Goal: Task Accomplishment & Management: Manage account settings

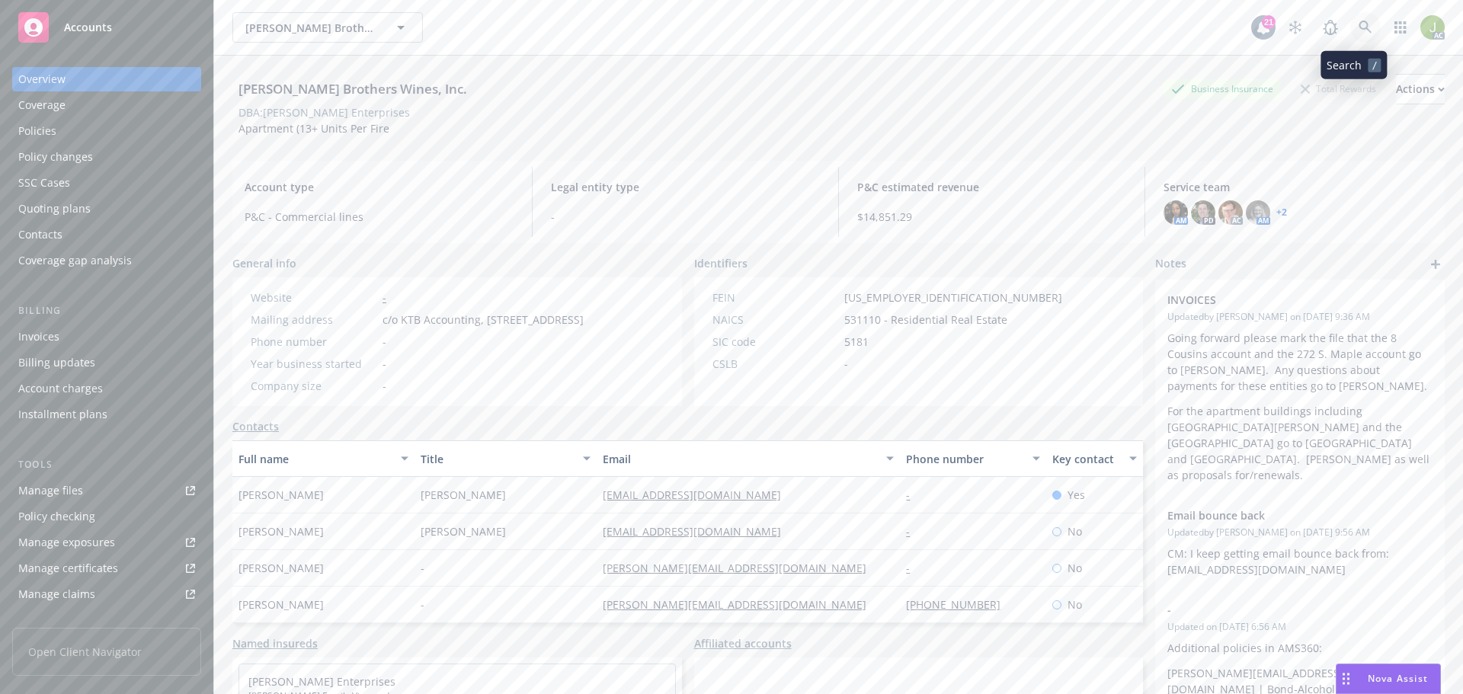
click at [1364, 39] on link at bounding box center [1365, 27] width 30 height 30
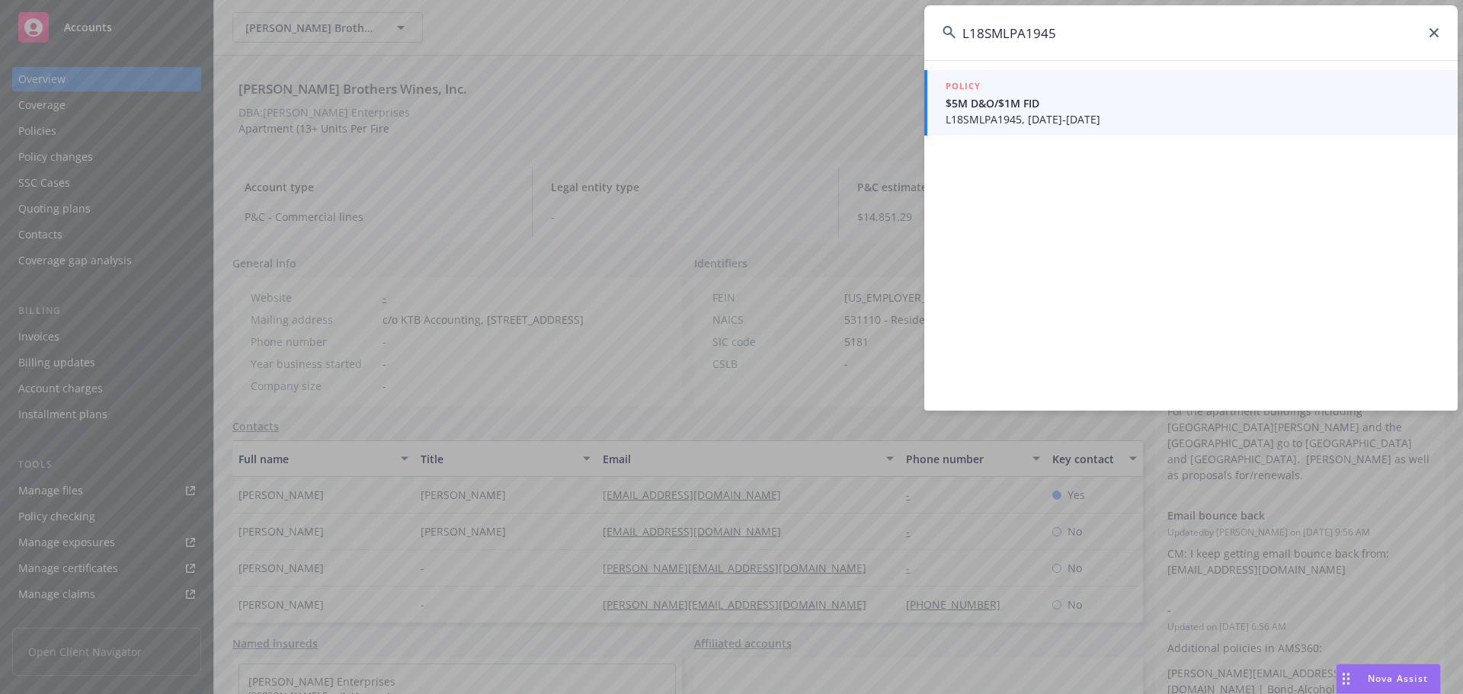
type input "L18SMLPA1945"
click at [1052, 111] on span "L18SMLPA1945, 09/01/2024-07/03/2031" at bounding box center [1193, 119] width 494 height 16
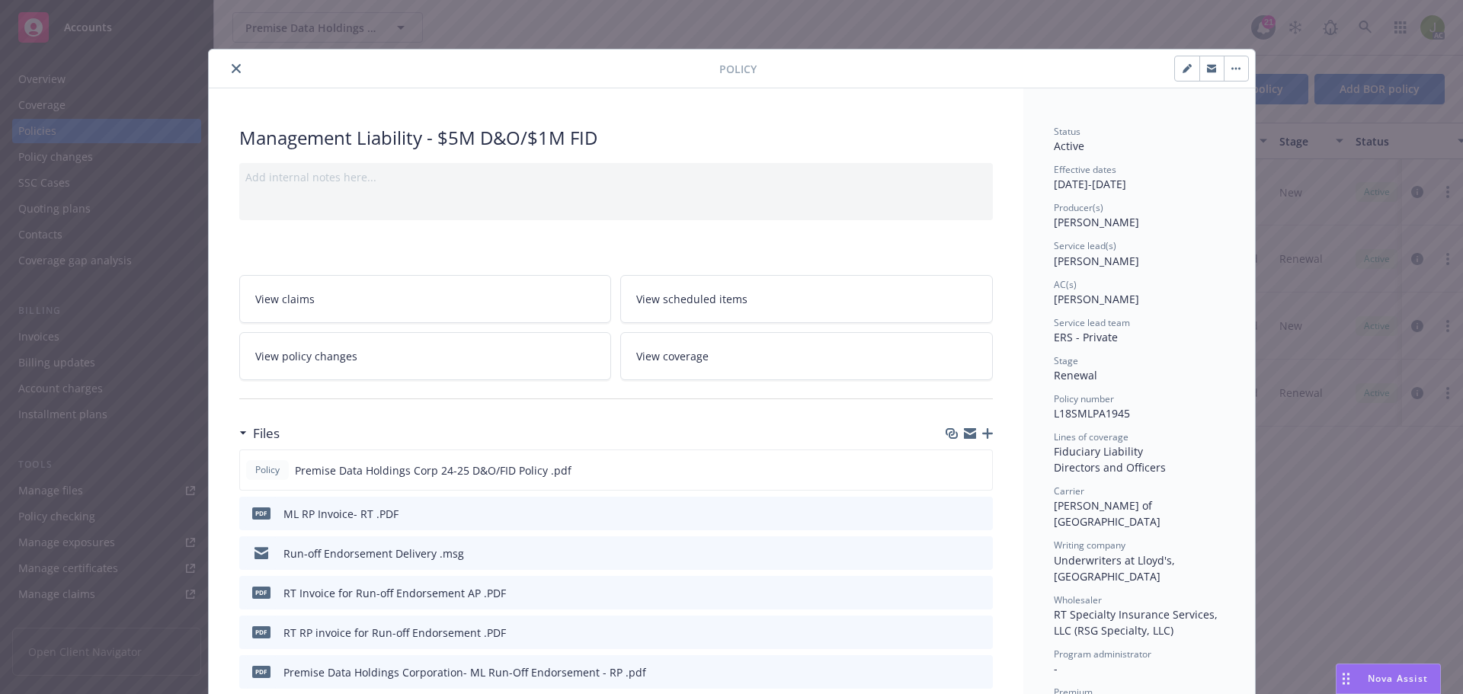
click at [410, 354] on link "View policy changes" at bounding box center [425, 356] width 373 height 48
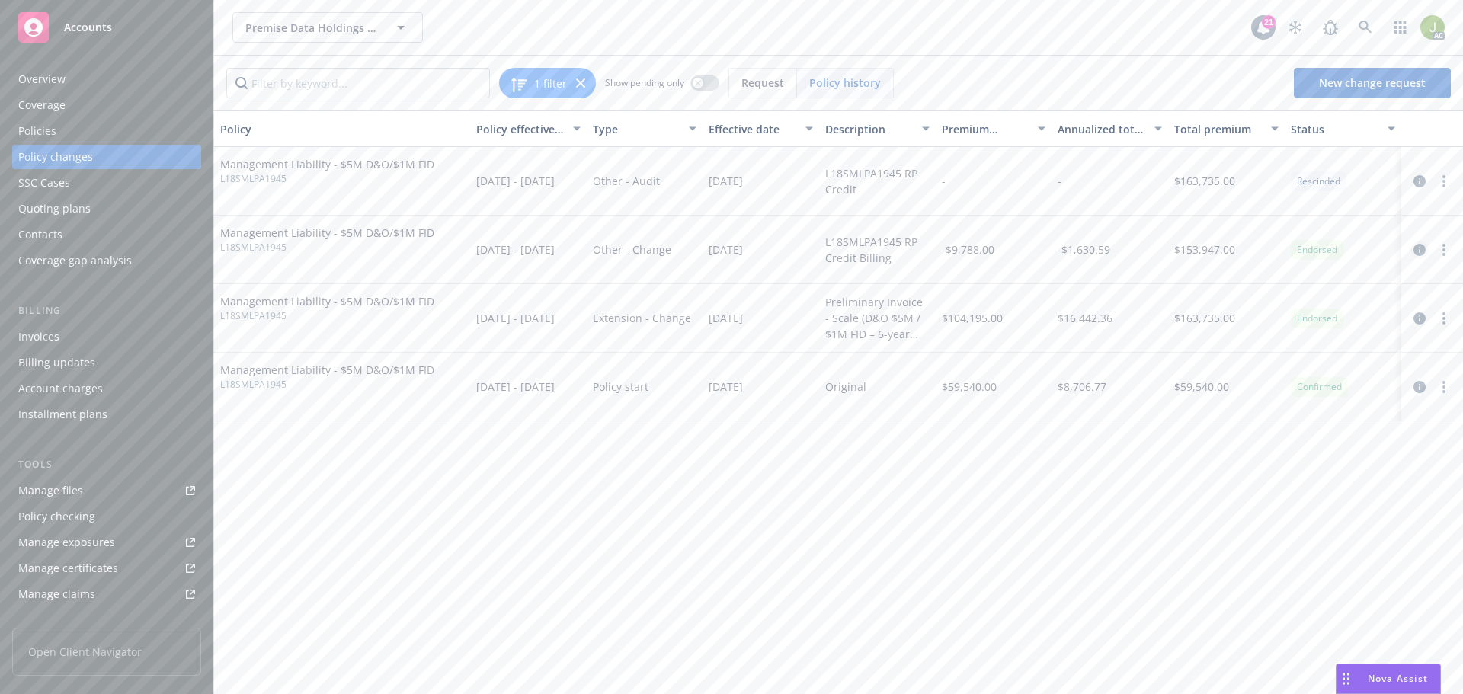
click at [1420, 255] on icon "circleInformation" at bounding box center [1420, 250] width 12 height 12
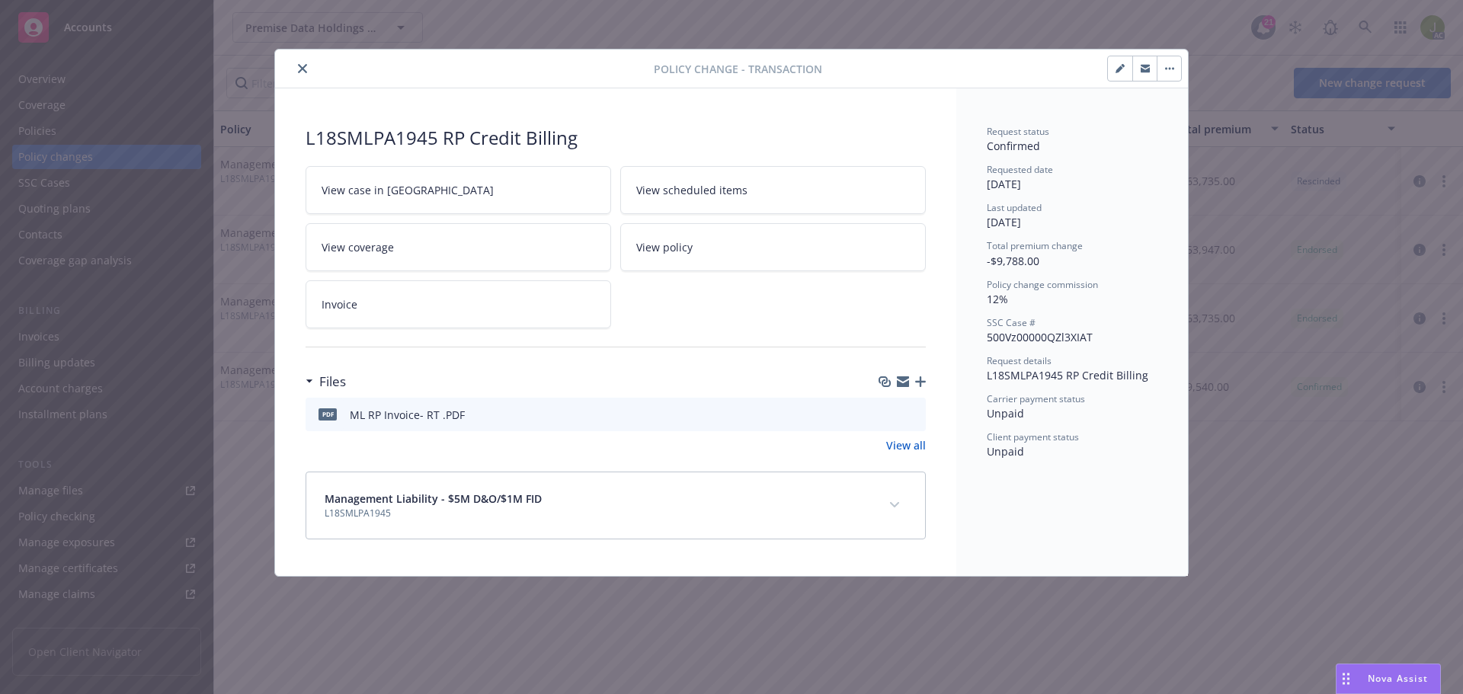
click at [1117, 78] on button "button" at bounding box center [1120, 68] width 24 height 24
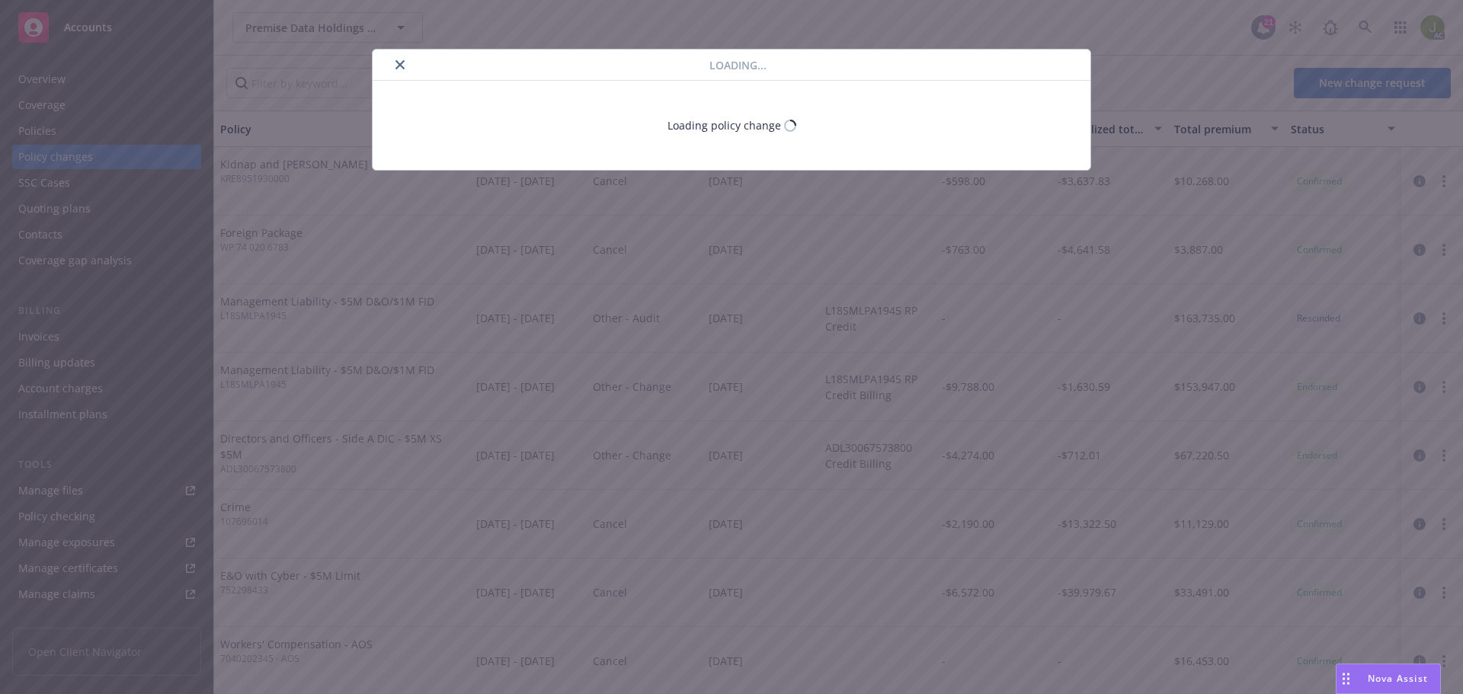
select select "ACCEPTED"
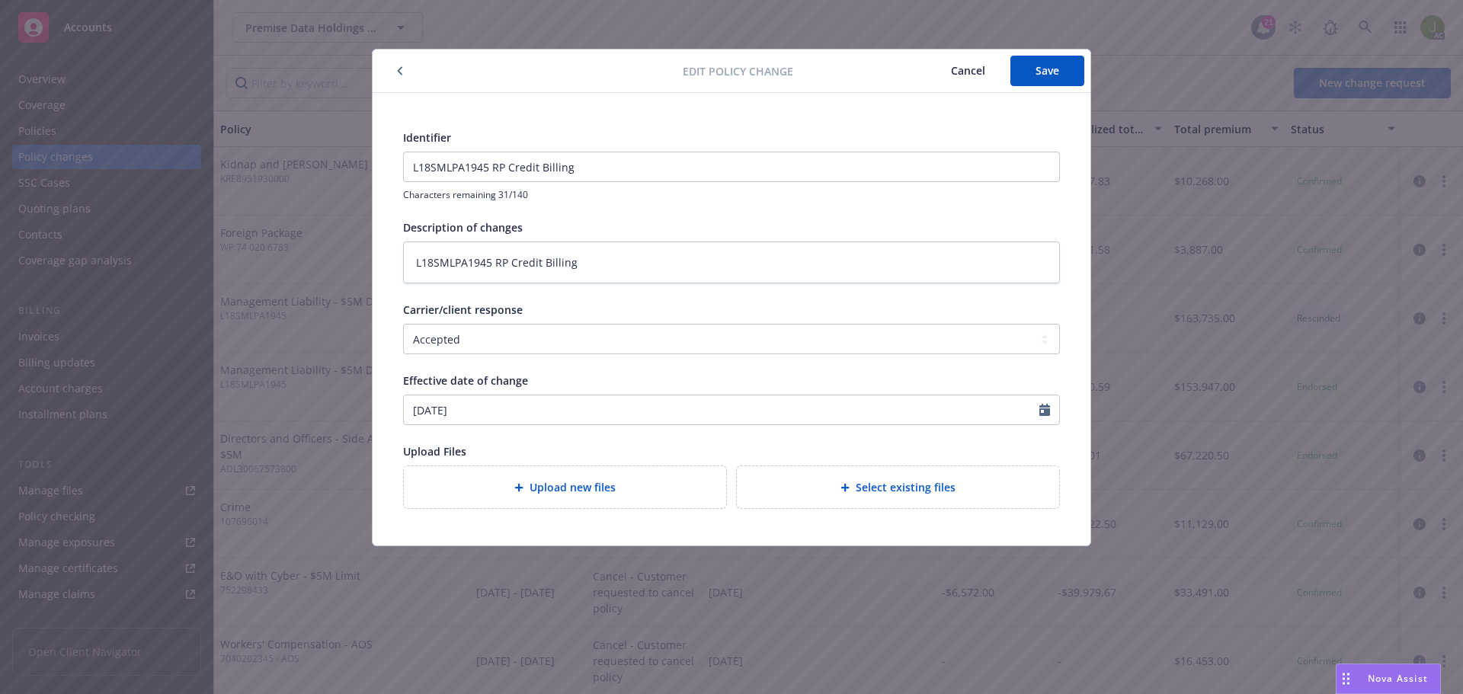
click at [394, 70] on button "button" at bounding box center [400, 71] width 18 height 18
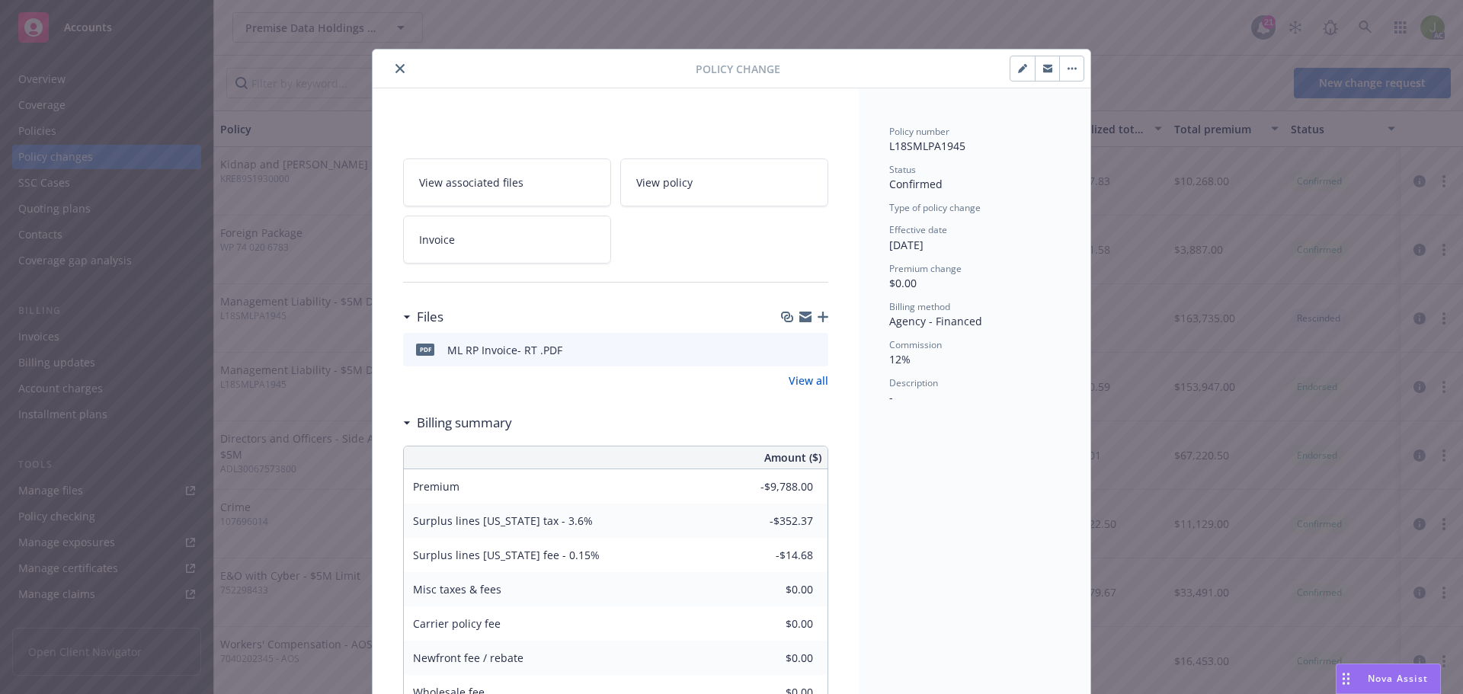
click at [1063, 75] on button "button" at bounding box center [1071, 68] width 24 height 24
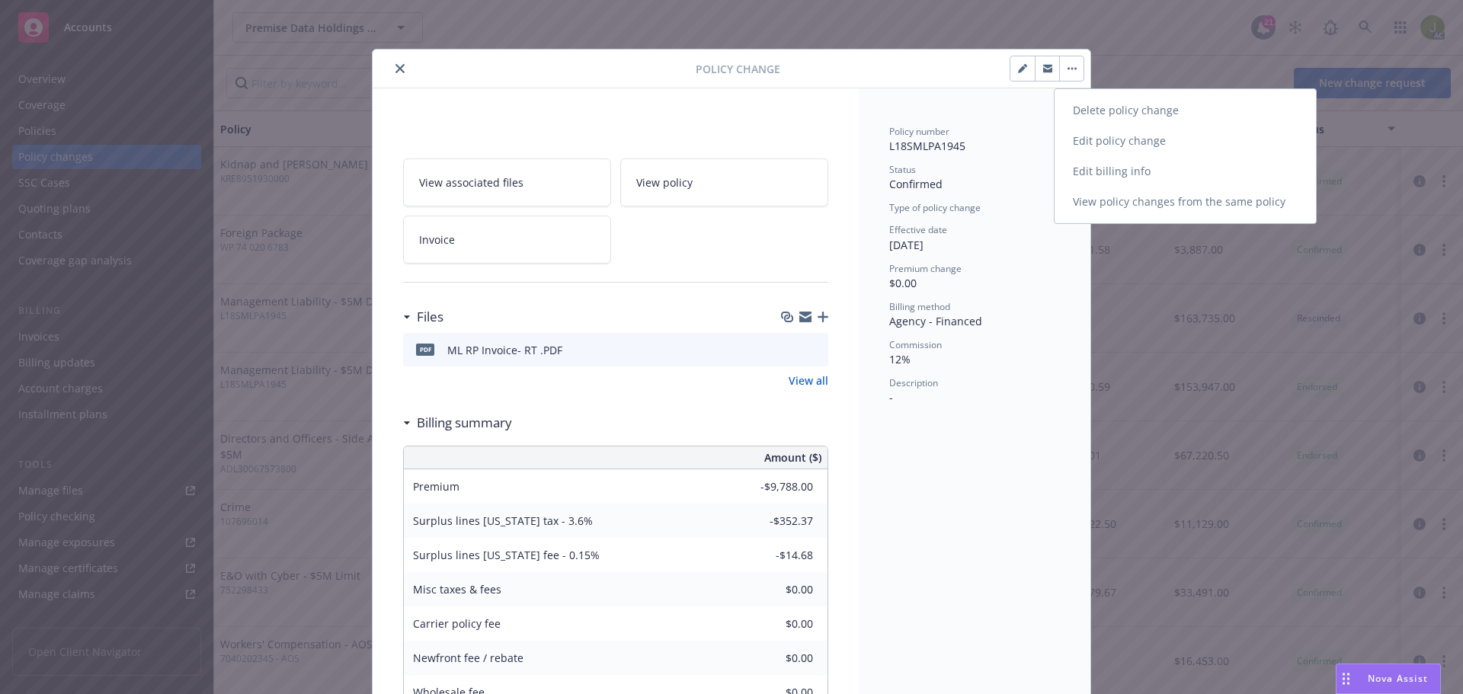
click at [1101, 171] on link "Edit billing info" at bounding box center [1185, 171] width 261 height 30
type textarea "x"
select select "ACCEPTED"
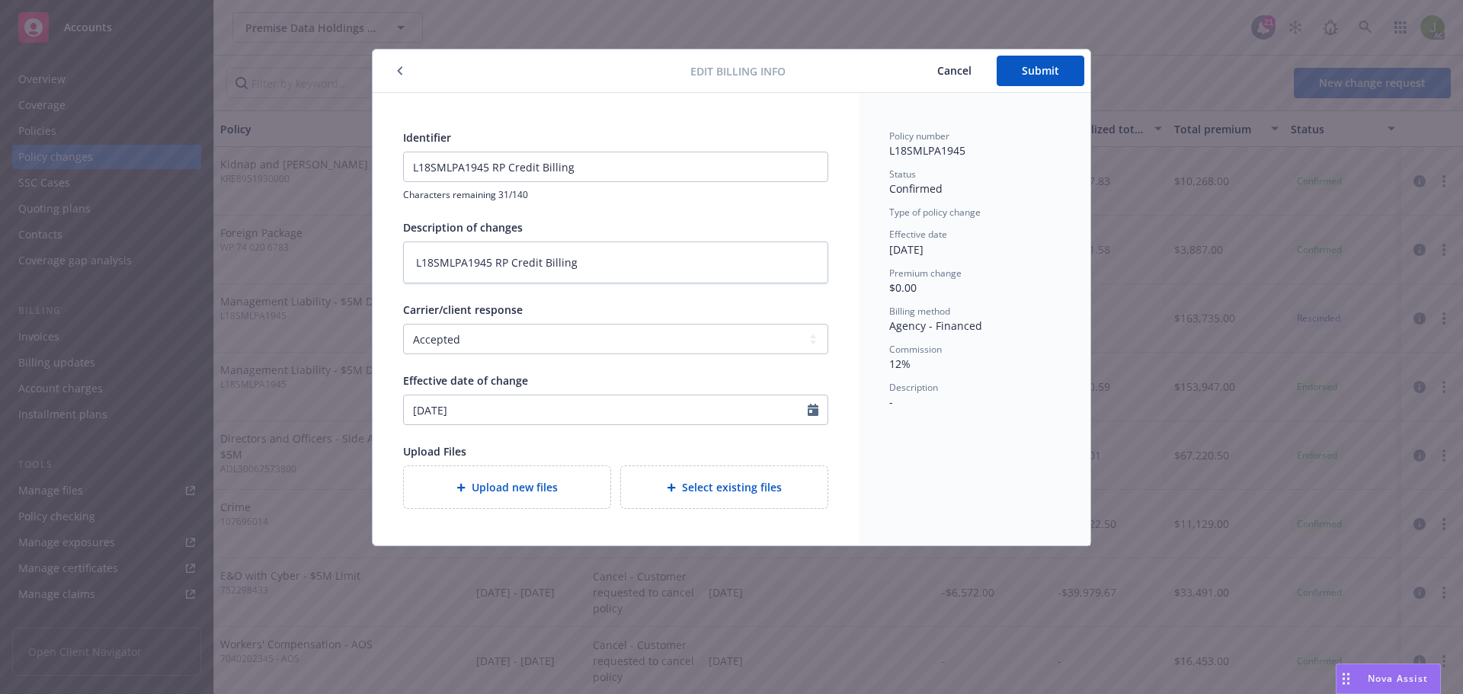
click at [964, 74] on span "Cancel" at bounding box center [954, 70] width 34 height 14
type textarea "x"
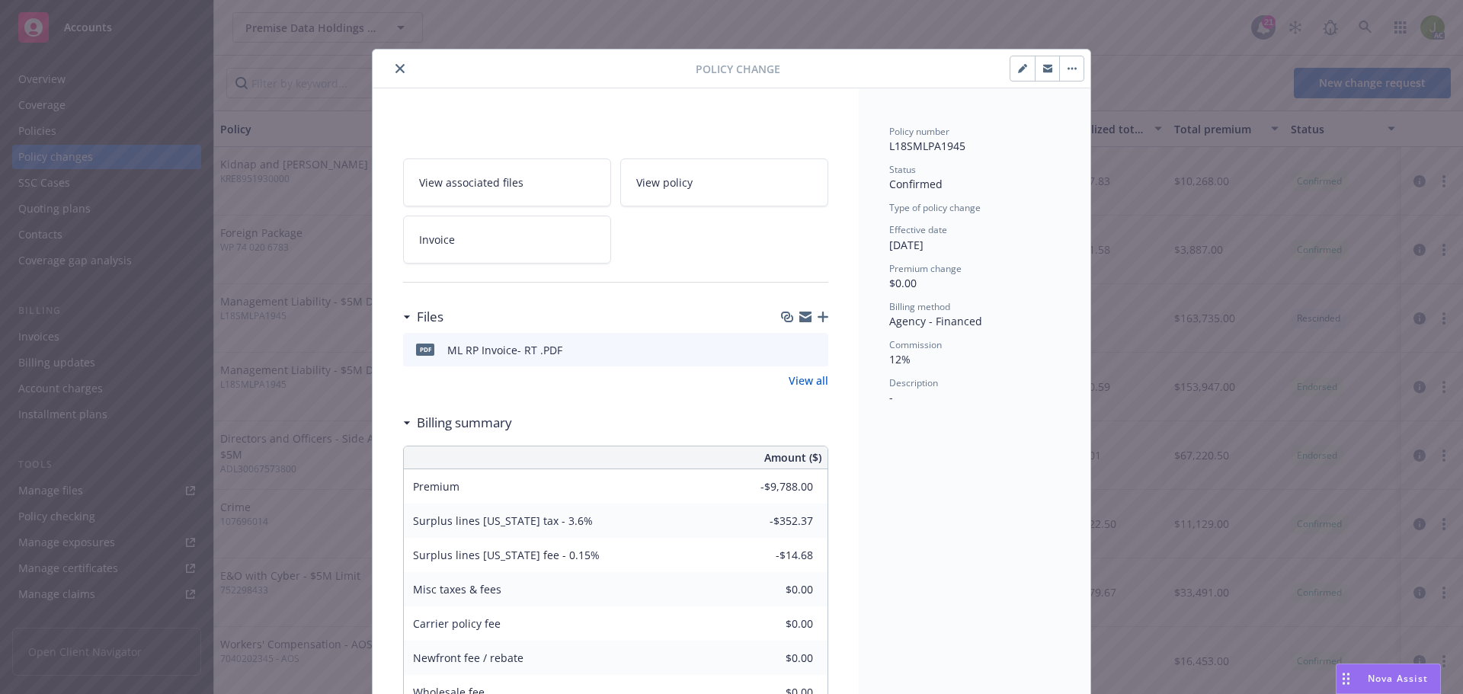
click at [1062, 72] on button "button" at bounding box center [1071, 68] width 24 height 24
click at [396, 69] on icon "close" at bounding box center [400, 68] width 9 height 9
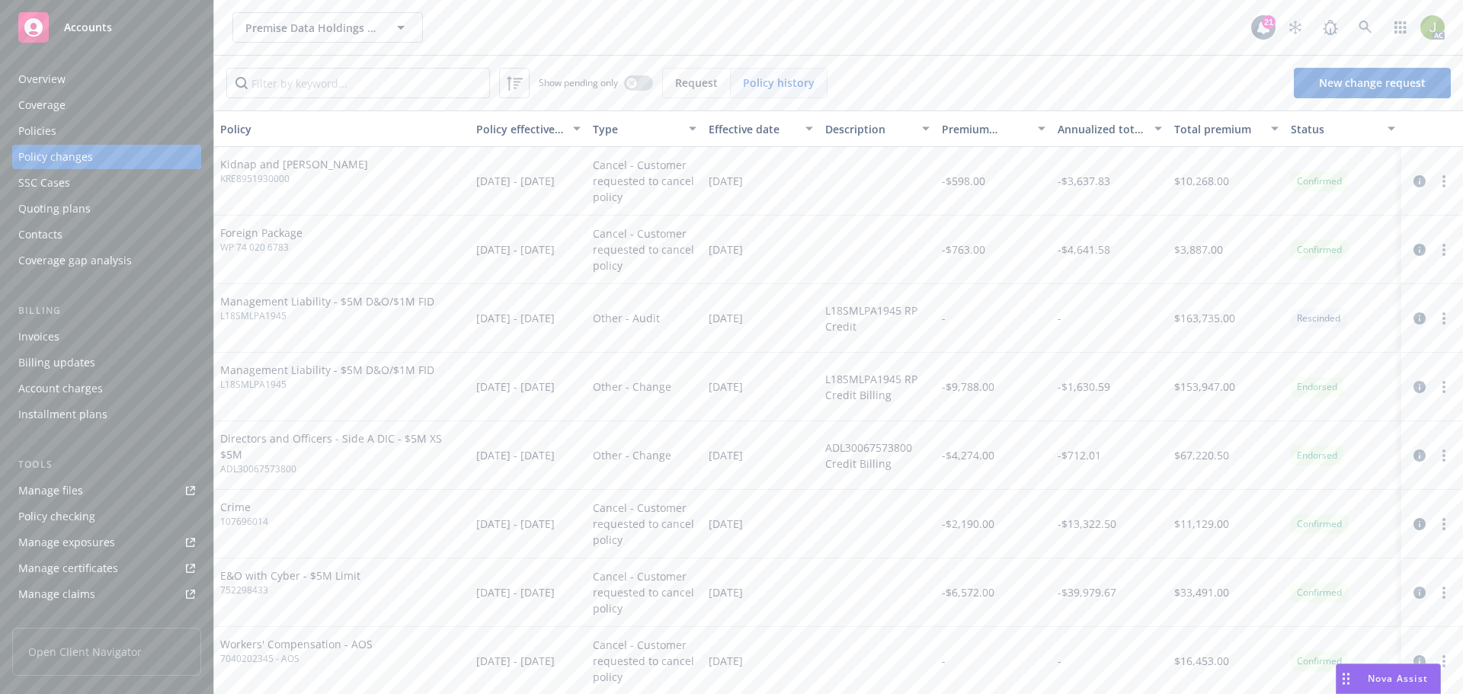
click at [99, 78] on div "Overview" at bounding box center [106, 79] width 177 height 24
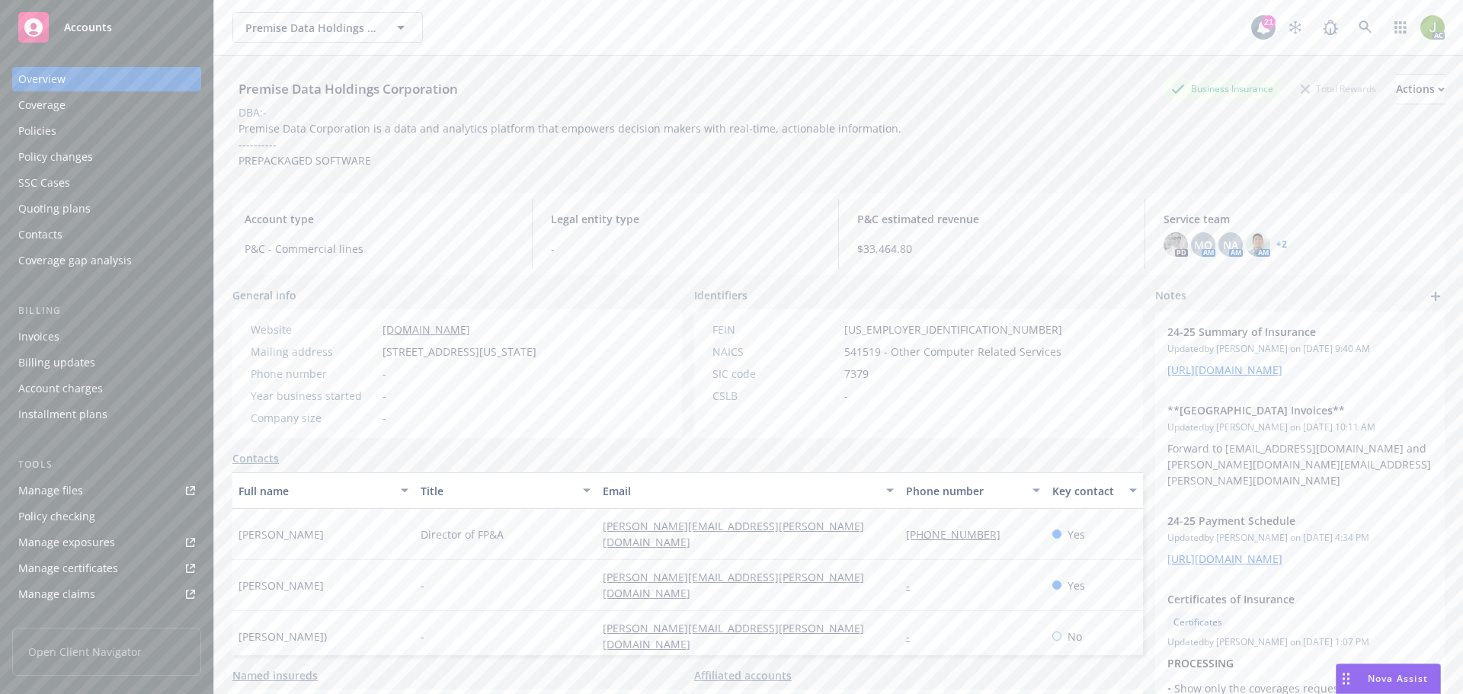
click at [114, 333] on div "Invoices" at bounding box center [106, 337] width 177 height 24
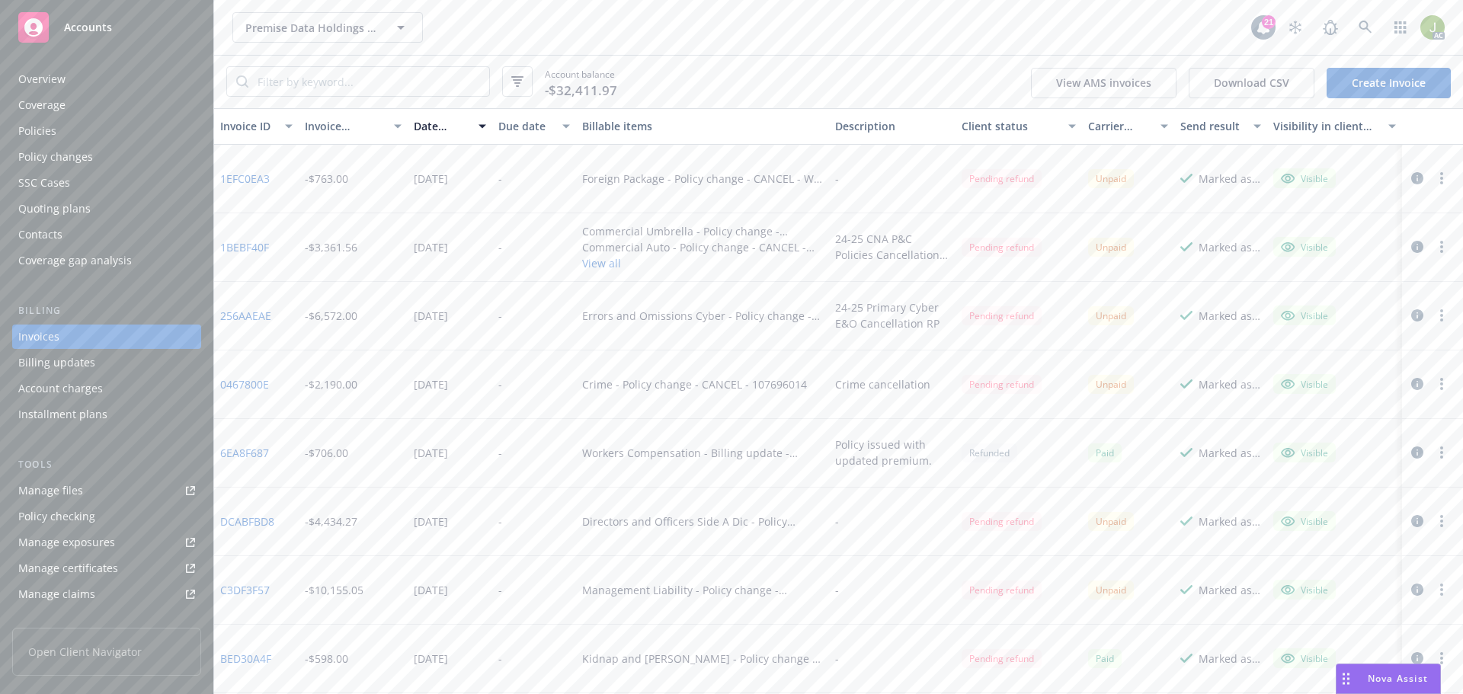
scroll to position [76, 0]
click at [247, 520] on link "C3DF3F57" at bounding box center [245, 514] width 50 height 16
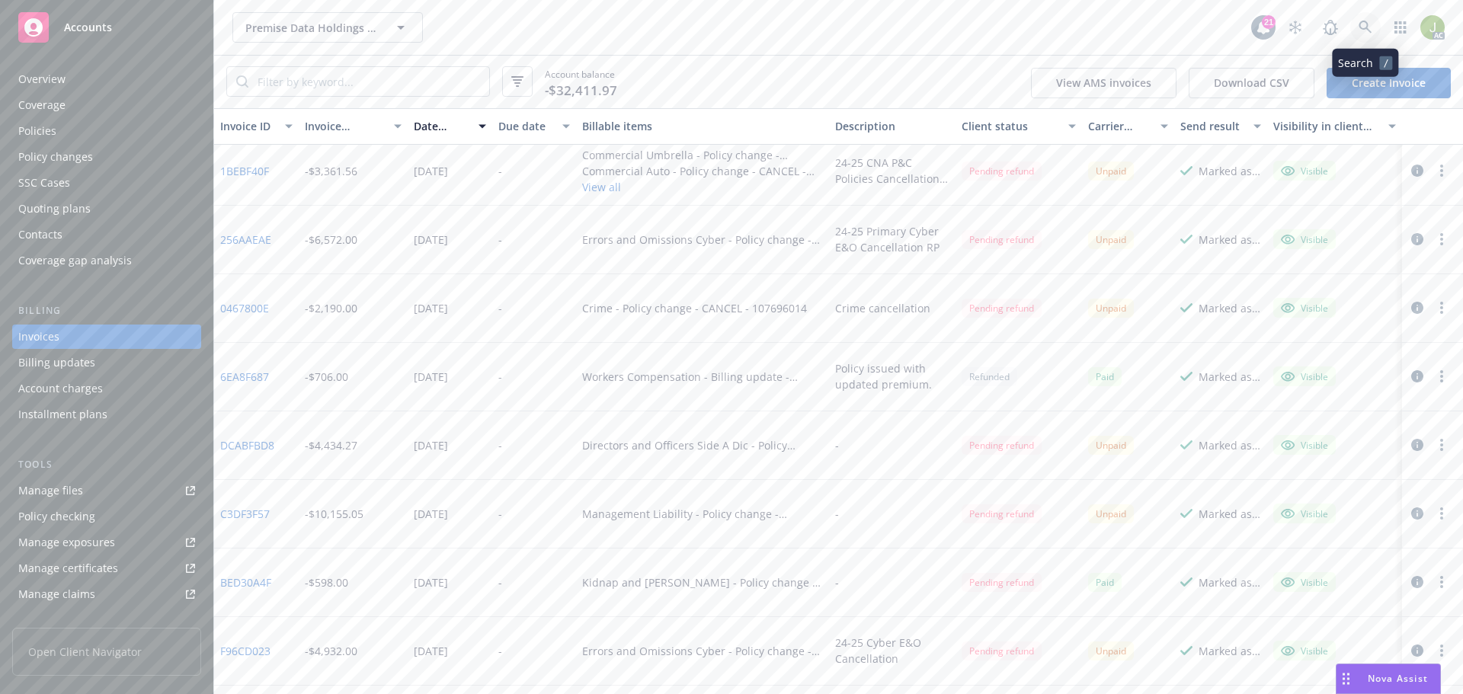
click at [1375, 27] on link at bounding box center [1365, 27] width 30 height 30
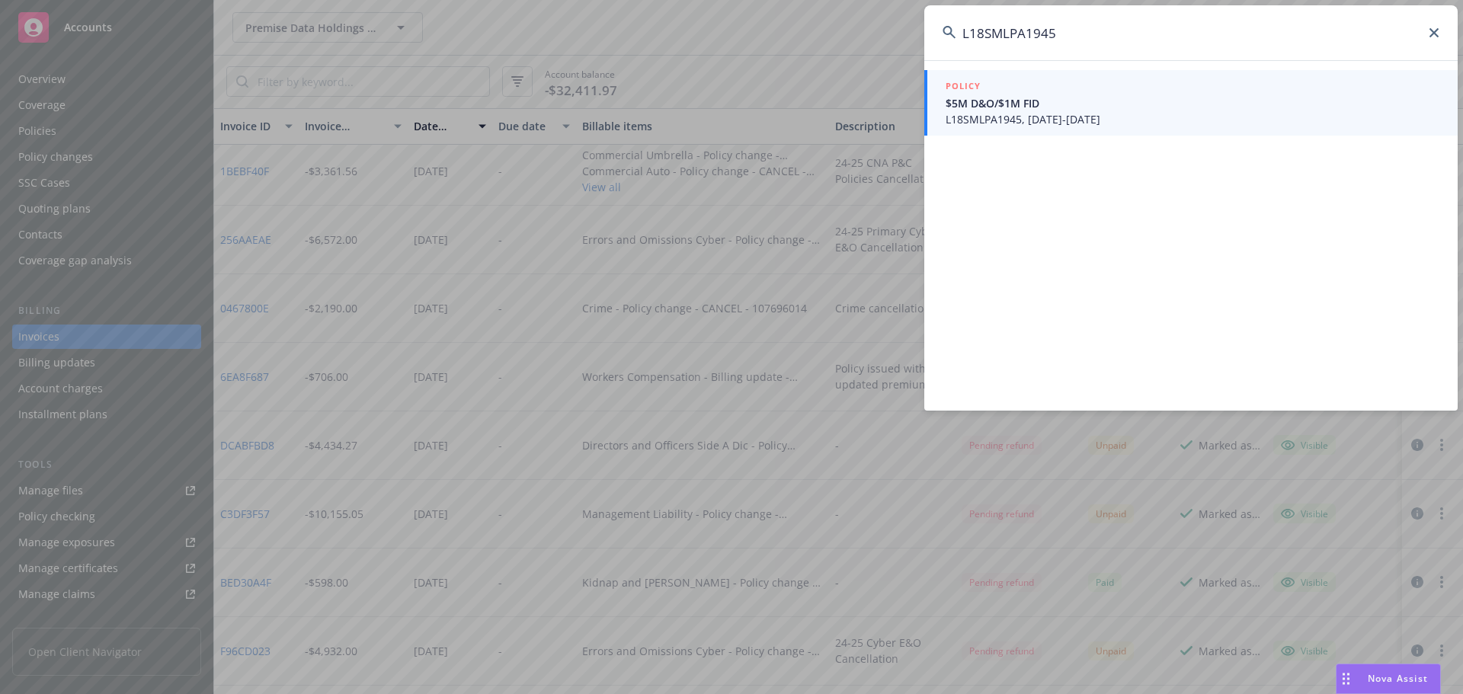
type input "L18SMLPA1945"
click at [1087, 122] on span "L18SMLPA1945, 09/01/2024-07/03/2031" at bounding box center [1193, 119] width 494 height 16
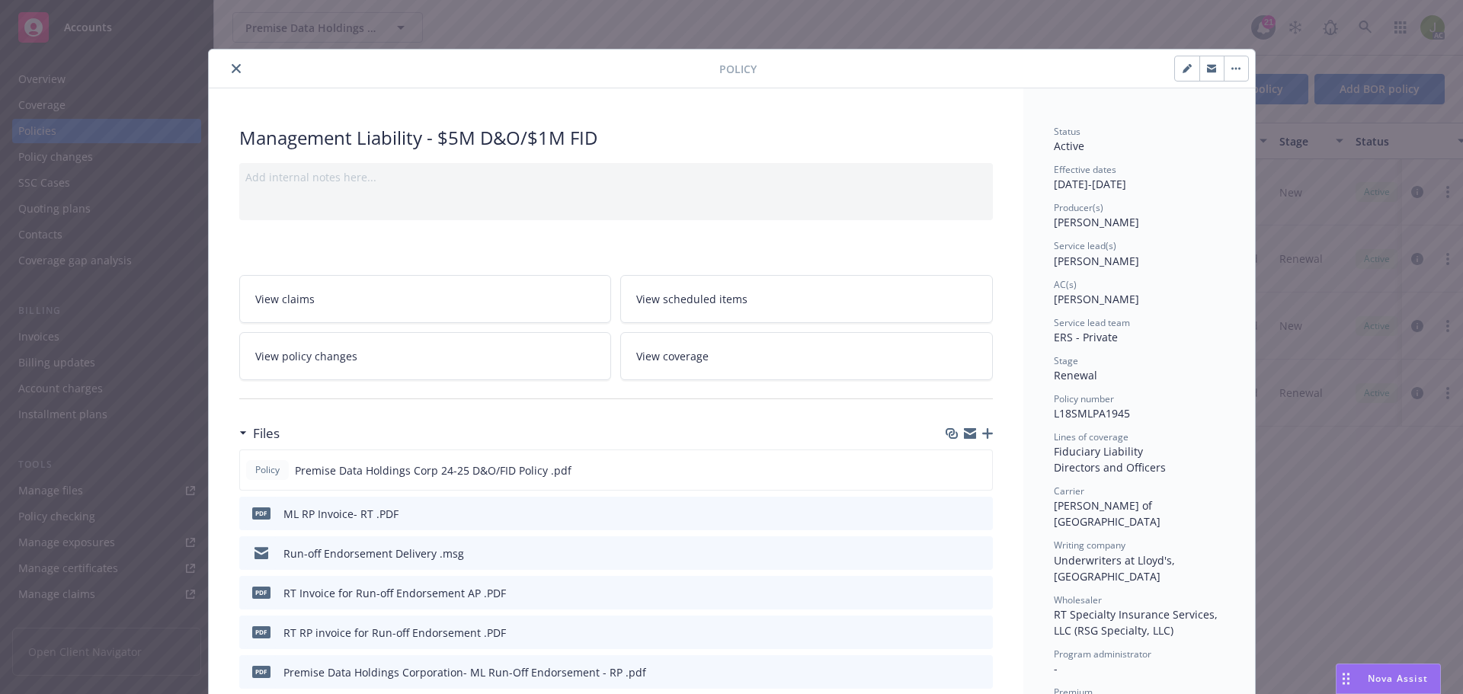
click at [1183, 67] on icon "button" at bounding box center [1187, 68] width 9 height 9
select select "RENEWAL"
select select "other"
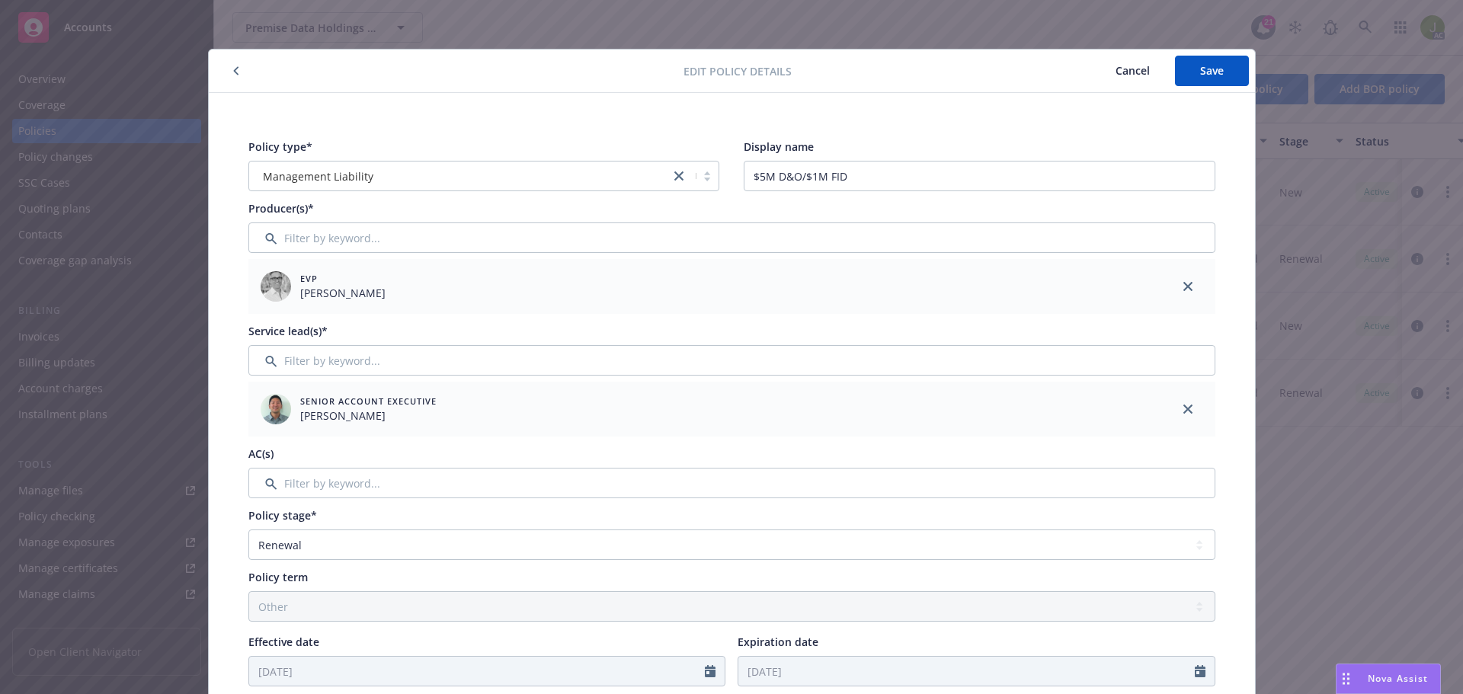
click at [1126, 75] on span "Cancel" at bounding box center [1133, 70] width 34 height 14
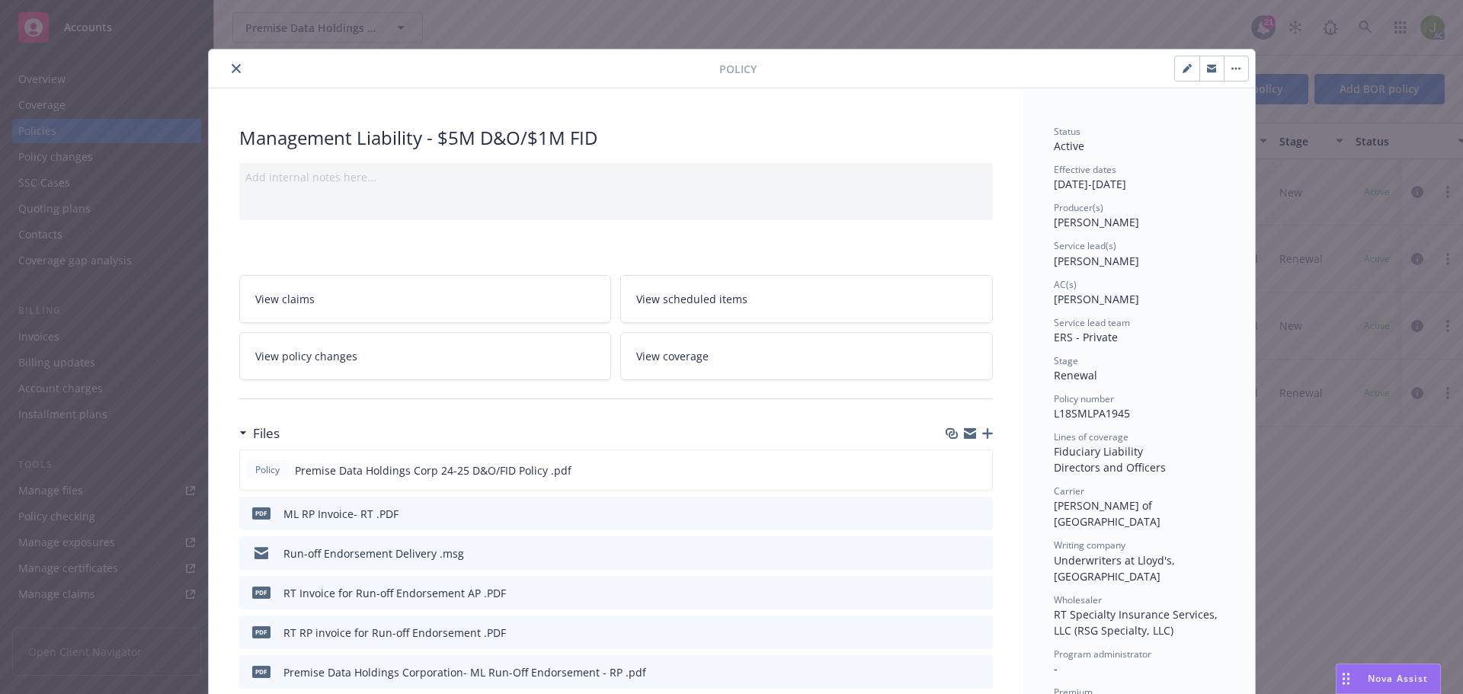
click at [237, 67] on button "close" at bounding box center [236, 68] width 18 height 18
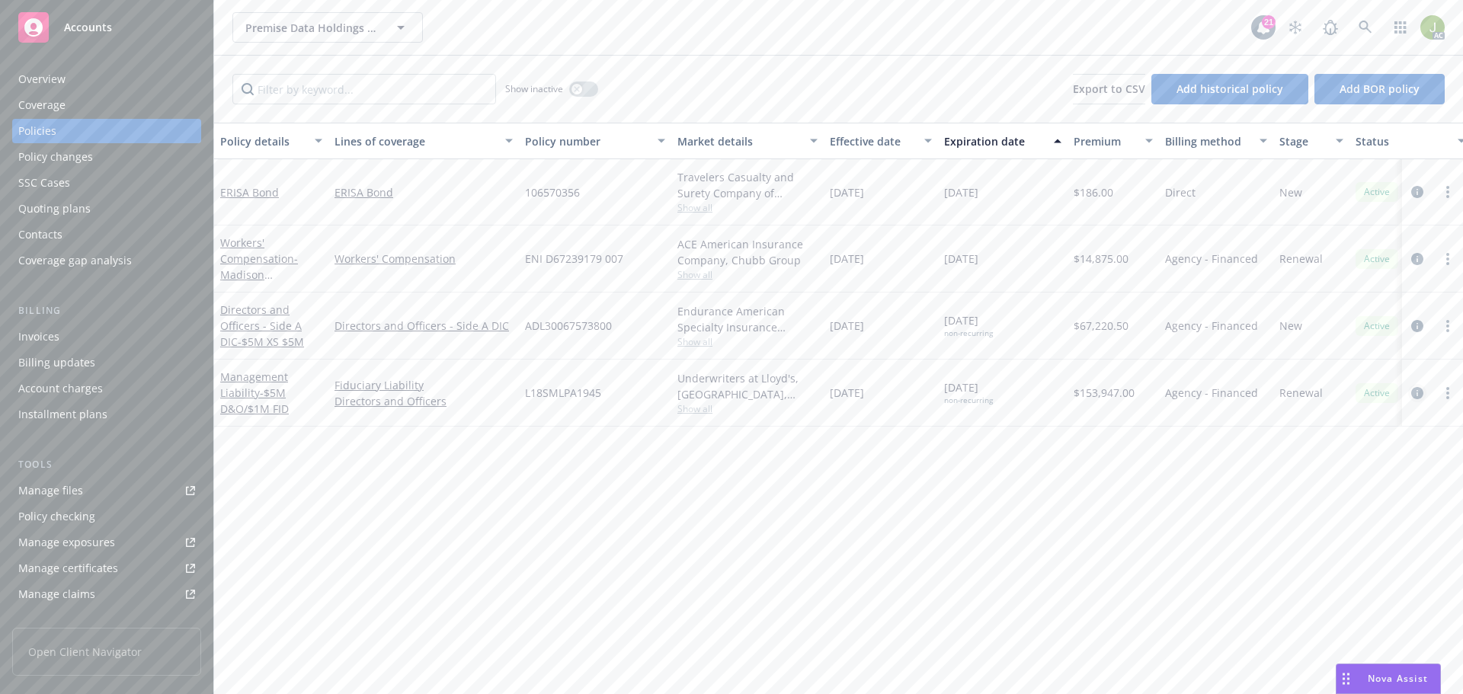
click at [1414, 393] on icon "circleInformation" at bounding box center [1417, 393] width 12 height 12
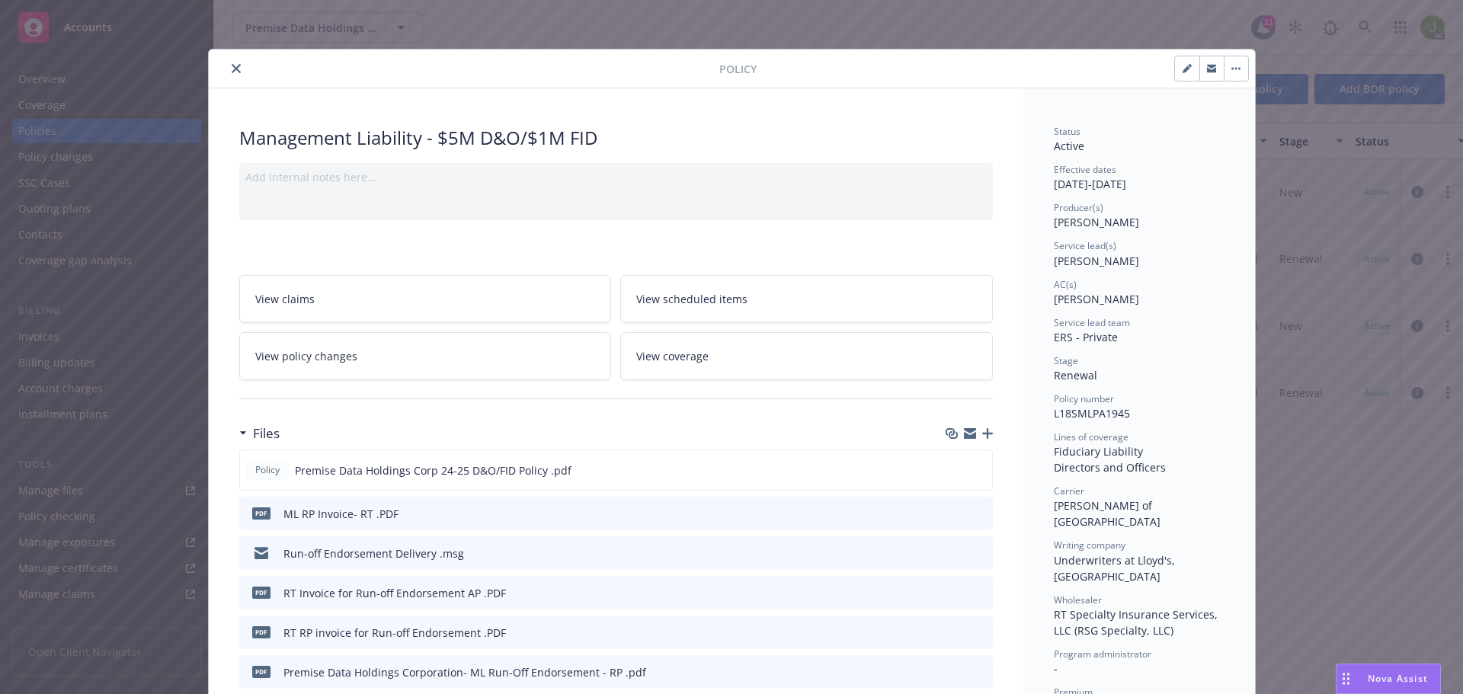
scroll to position [46, 0]
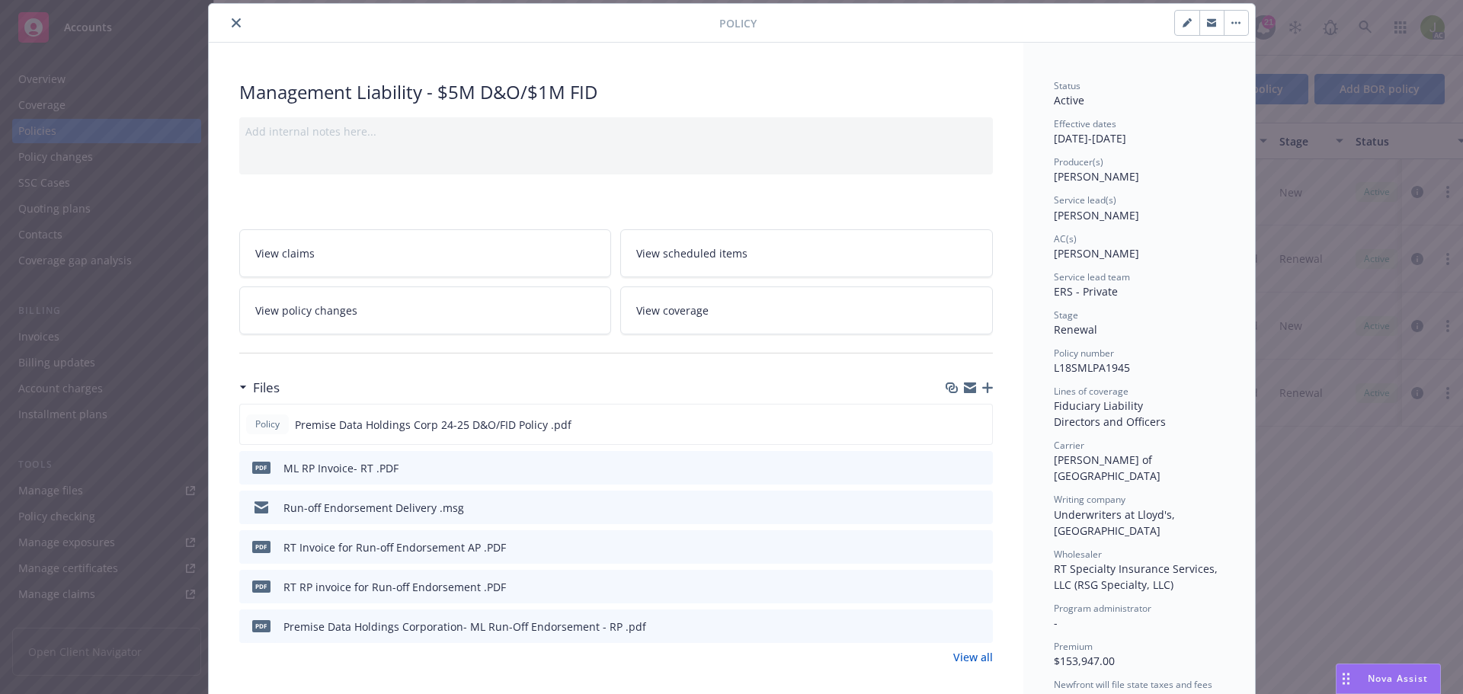
click at [232, 21] on icon "close" at bounding box center [236, 22] width 9 height 9
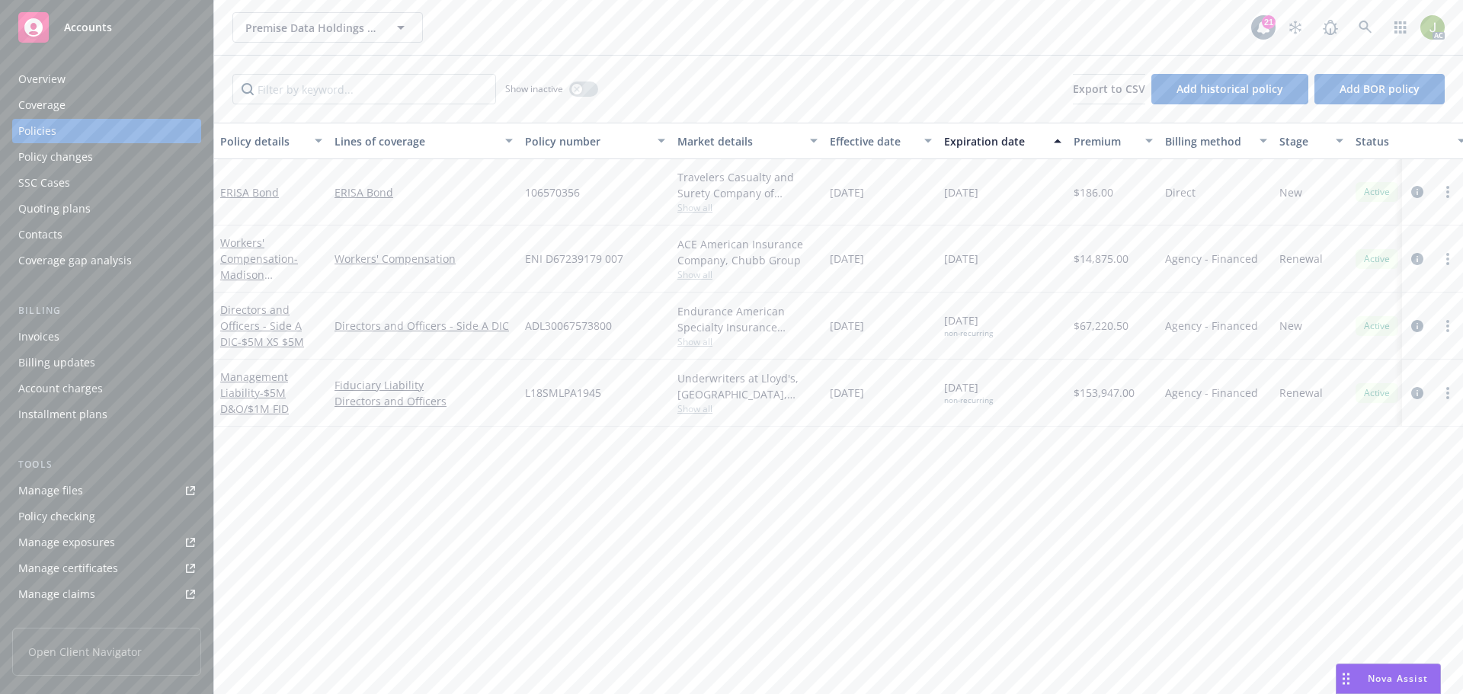
click at [538, 395] on span "L18SMLPA1945" at bounding box center [563, 393] width 76 height 16
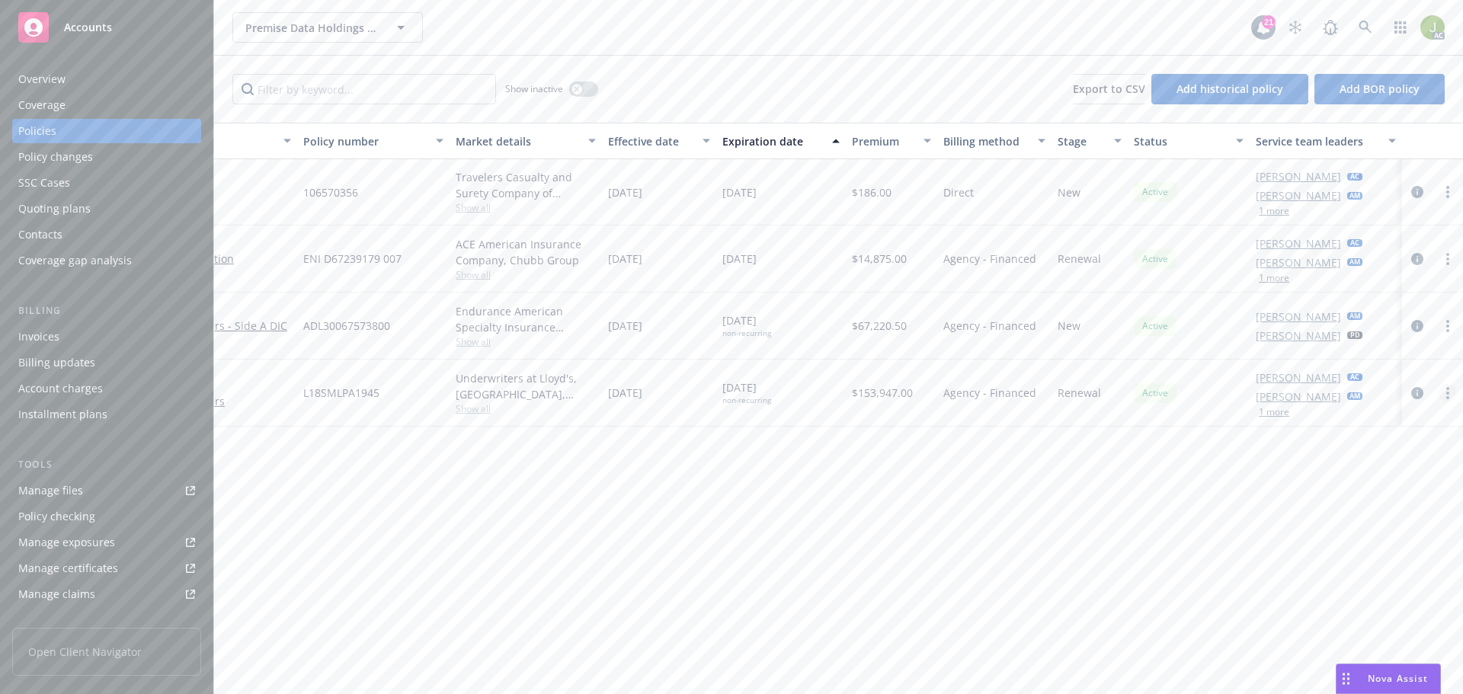
click at [1447, 398] on circle "more" at bounding box center [1447, 397] width 3 height 3
click at [880, 476] on div "Policy details Lines of coverage Policy number Market details Effective date Ex…" at bounding box center [838, 409] width 1249 height 572
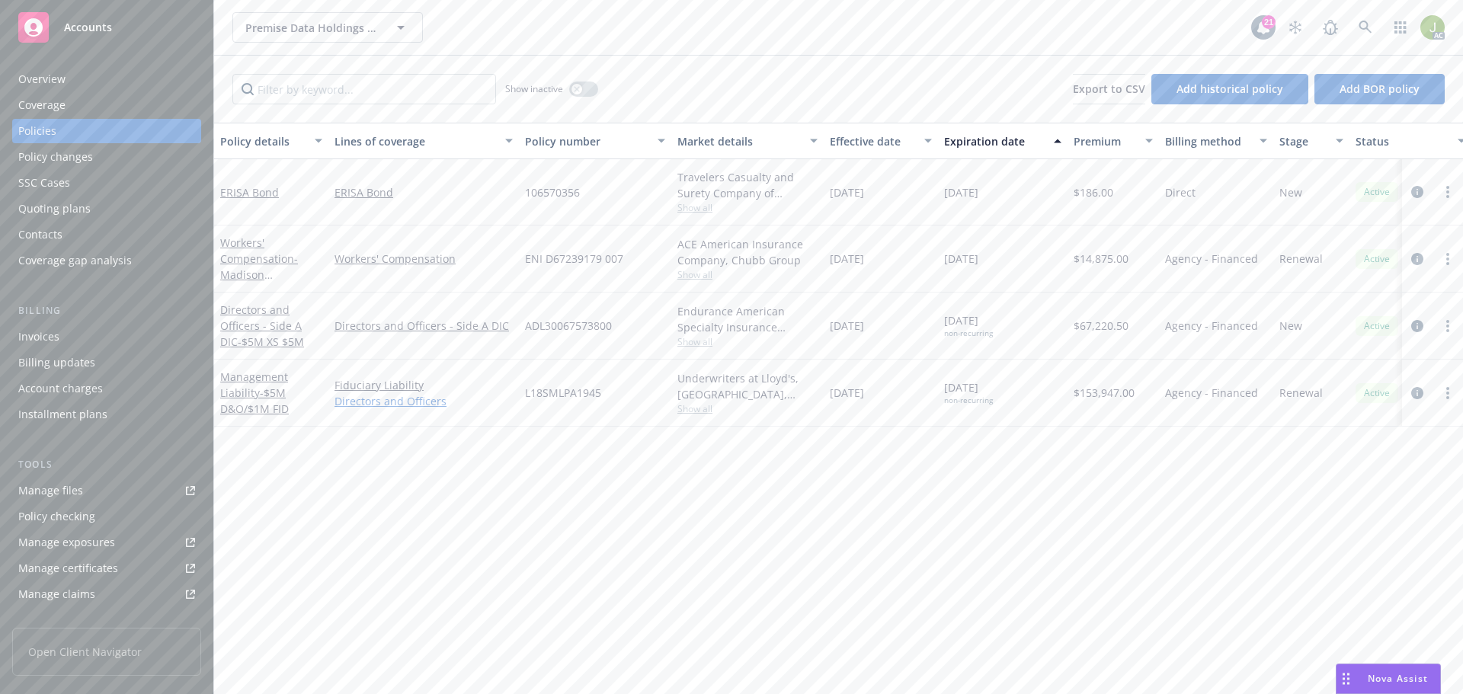
click at [379, 401] on link "Directors and Officers" at bounding box center [424, 401] width 178 height 16
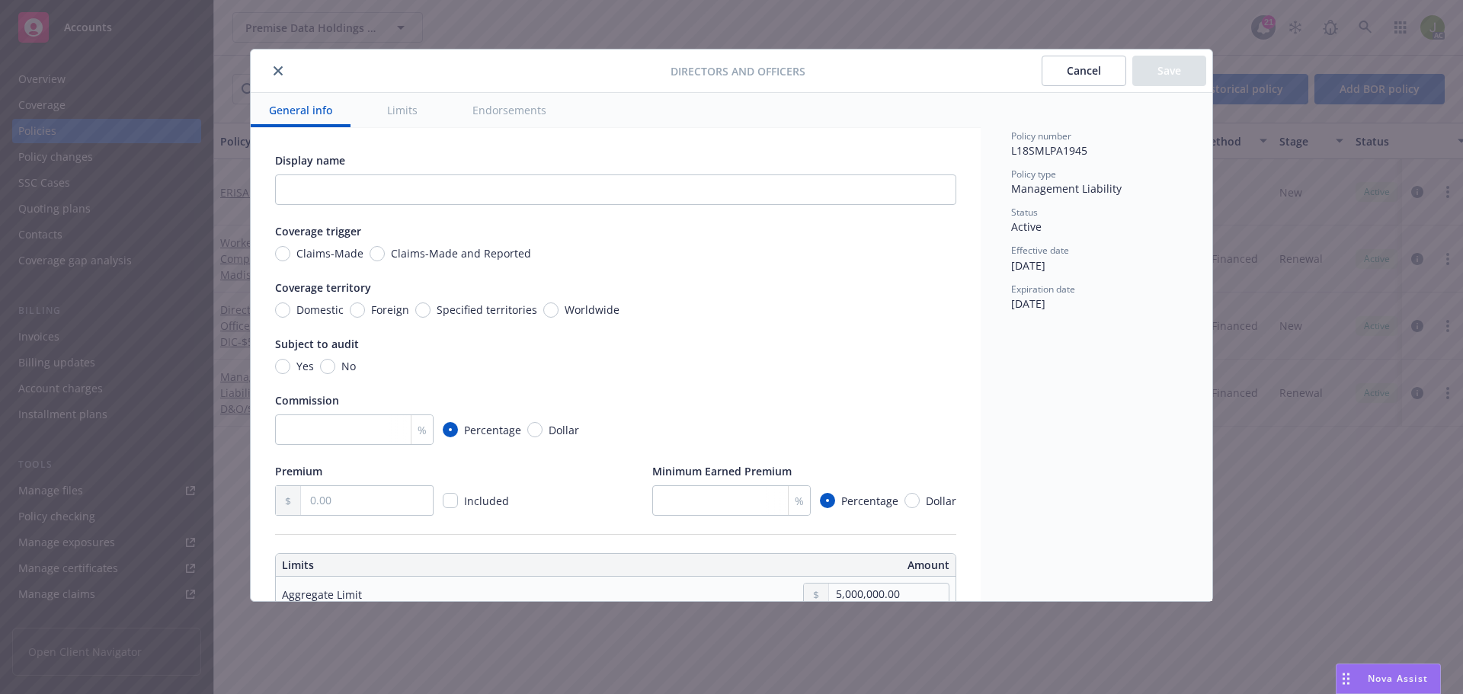
click at [277, 69] on icon "close" at bounding box center [278, 70] width 9 height 9
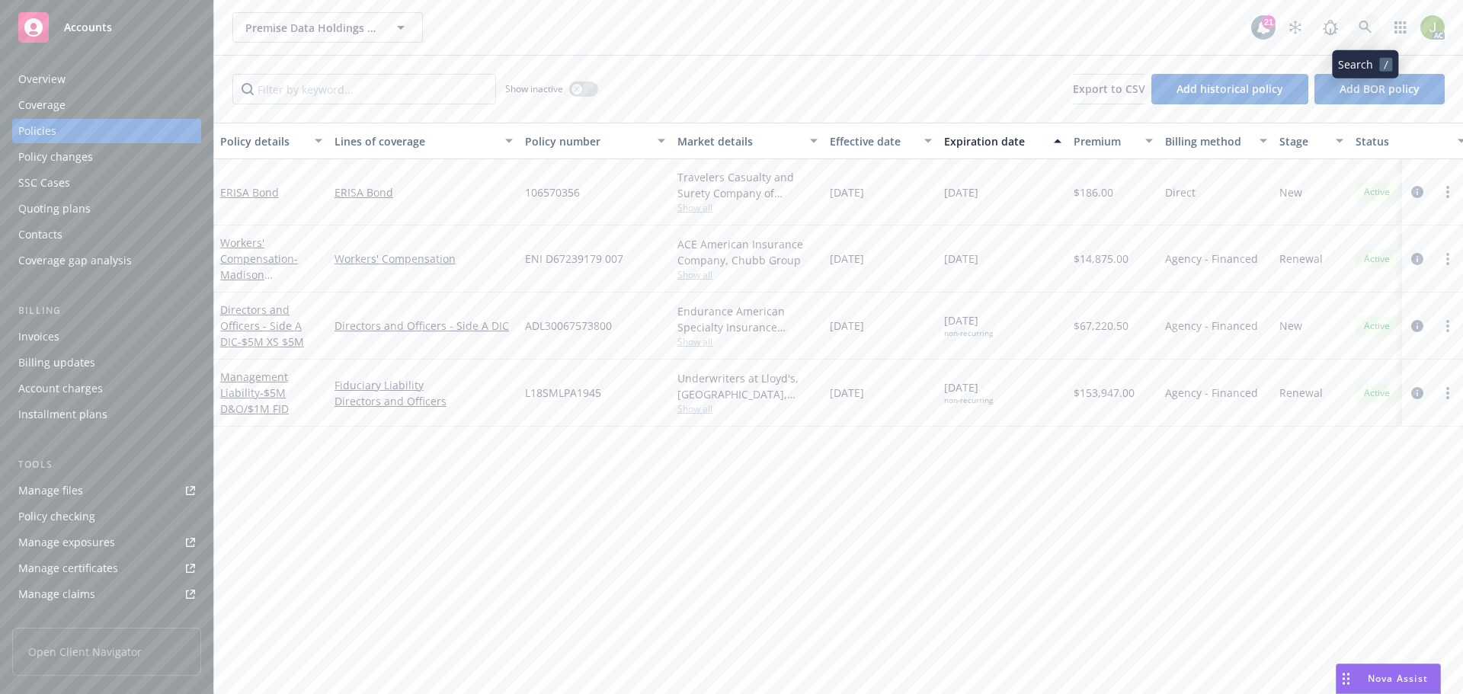
click at [1358, 28] on link at bounding box center [1365, 27] width 30 height 30
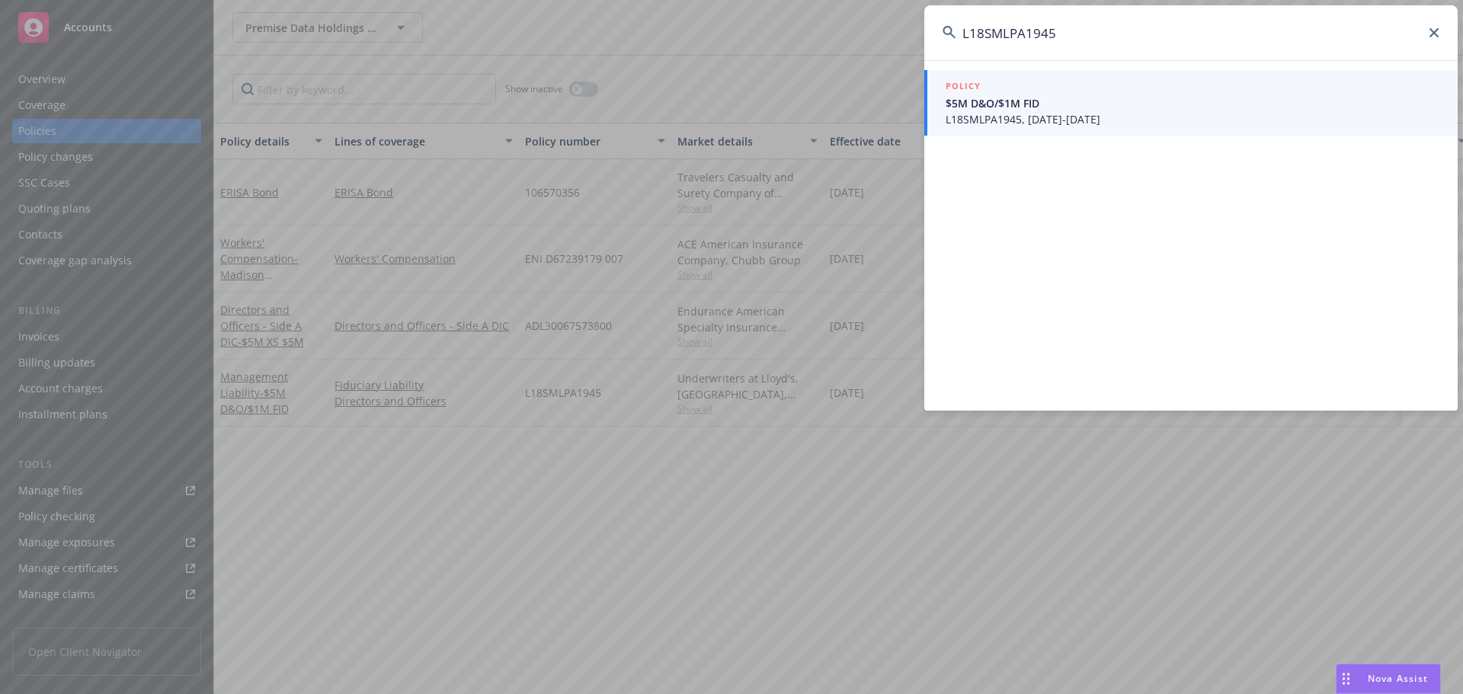
type input "L18SMLPA1945"
click at [1106, 123] on span "L18SMLPA1945, 09/01/2024-07/03/2031" at bounding box center [1193, 119] width 494 height 16
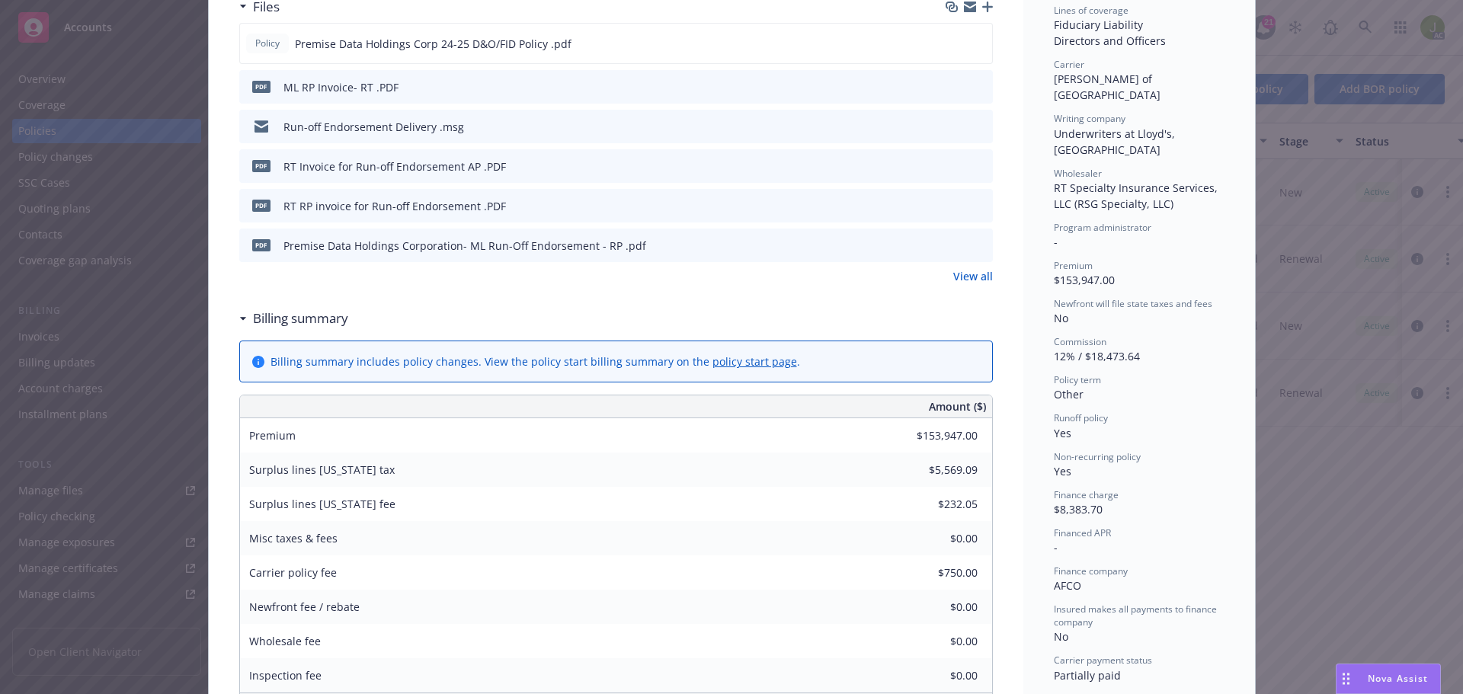
scroll to position [503, 0]
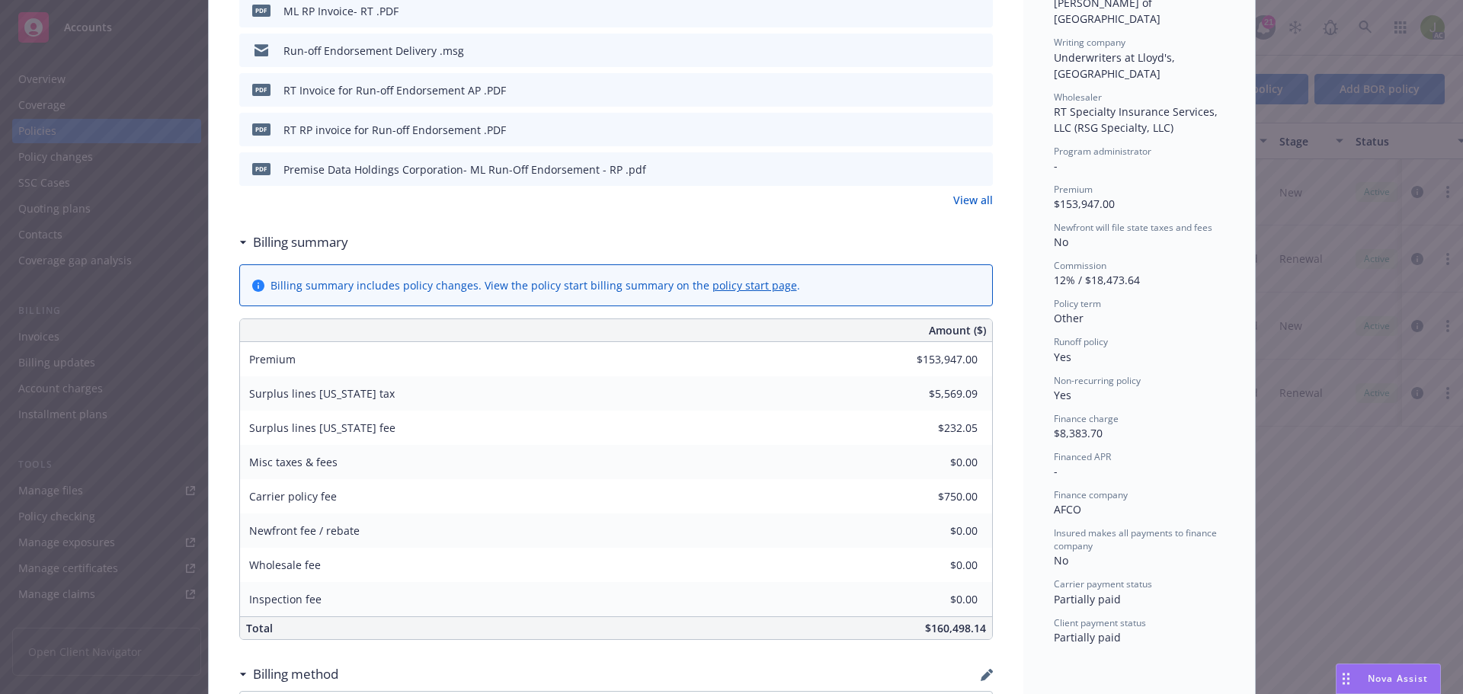
click at [742, 278] on link "policy start page" at bounding box center [755, 285] width 85 height 14
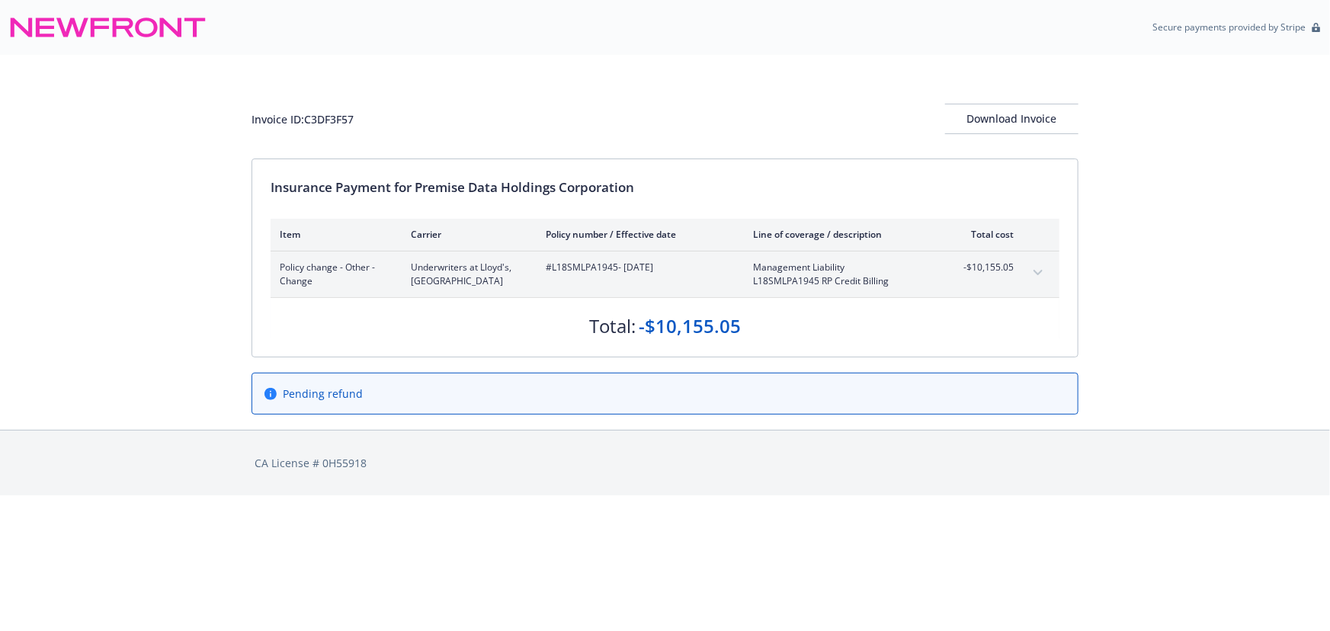
click at [1036, 274] on button "expand content" at bounding box center [1038, 273] width 24 height 24
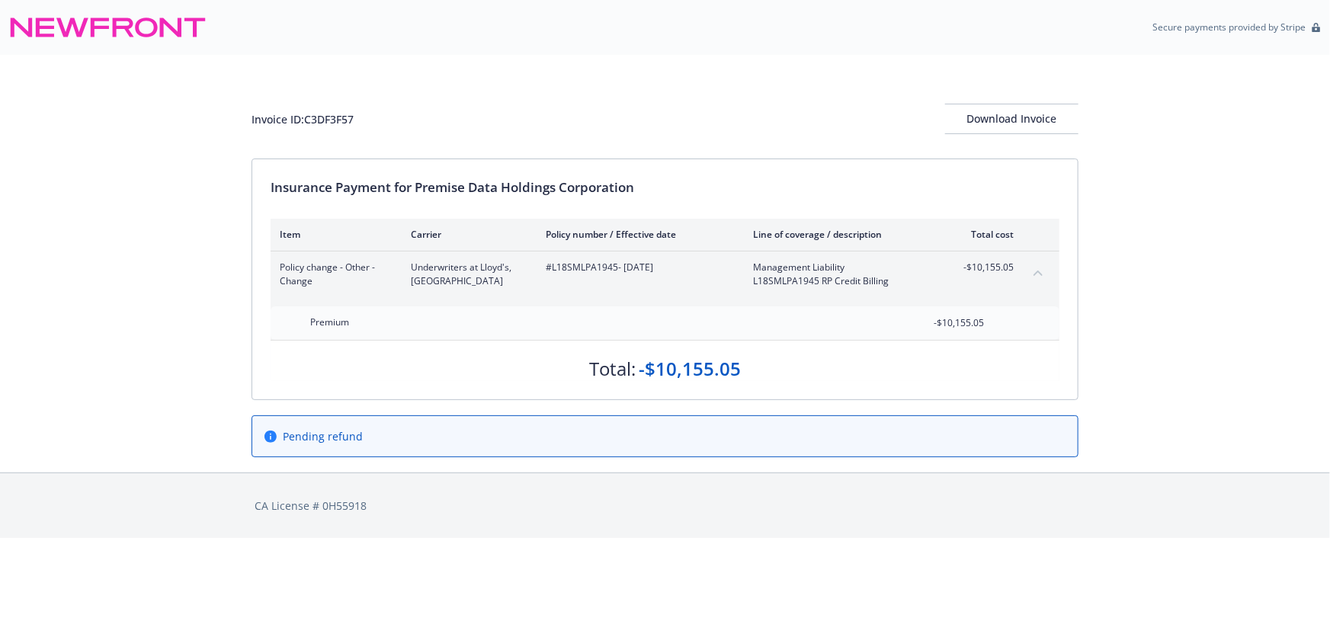
click at [1036, 274] on icon "collapse content" at bounding box center [1037, 273] width 9 height 6
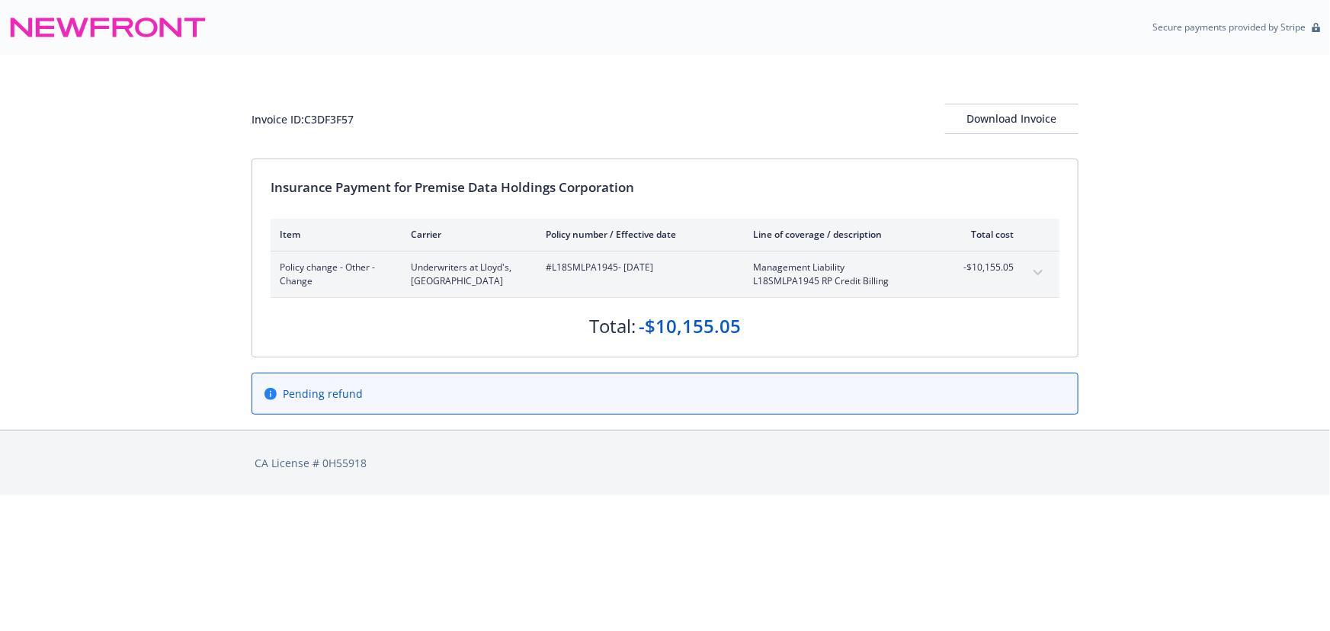
click at [1036, 274] on button "expand content" at bounding box center [1038, 273] width 24 height 24
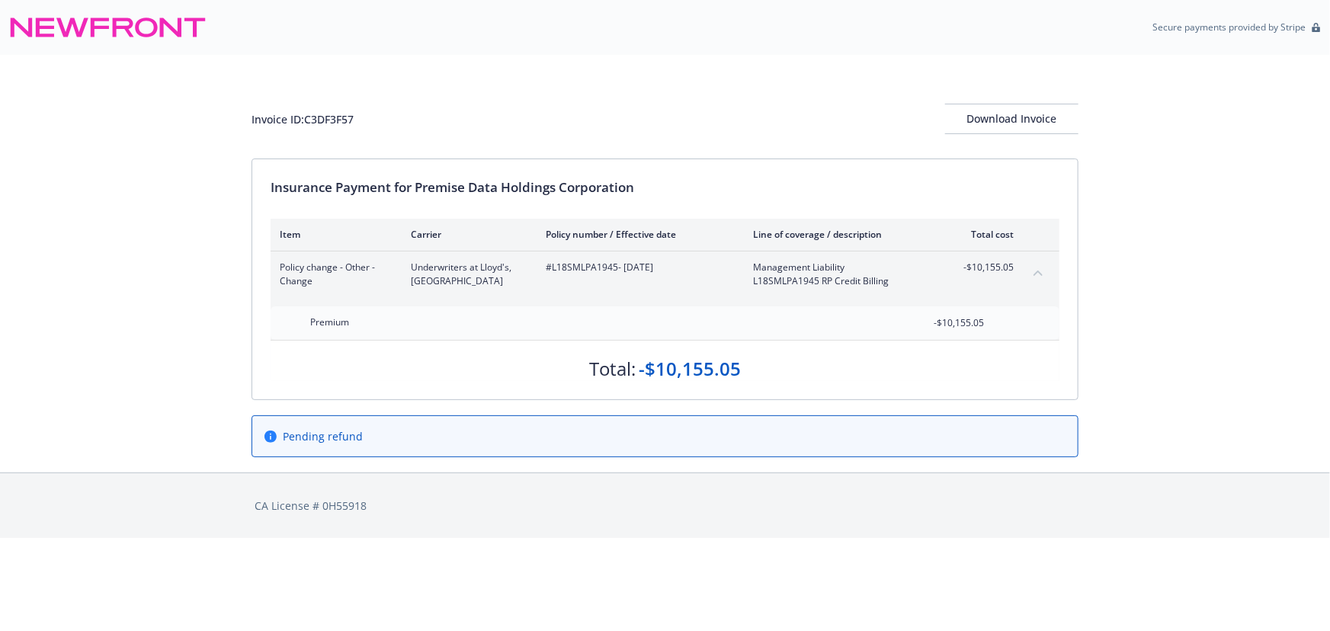
click at [1036, 274] on icon "collapse content" at bounding box center [1037, 273] width 9 height 6
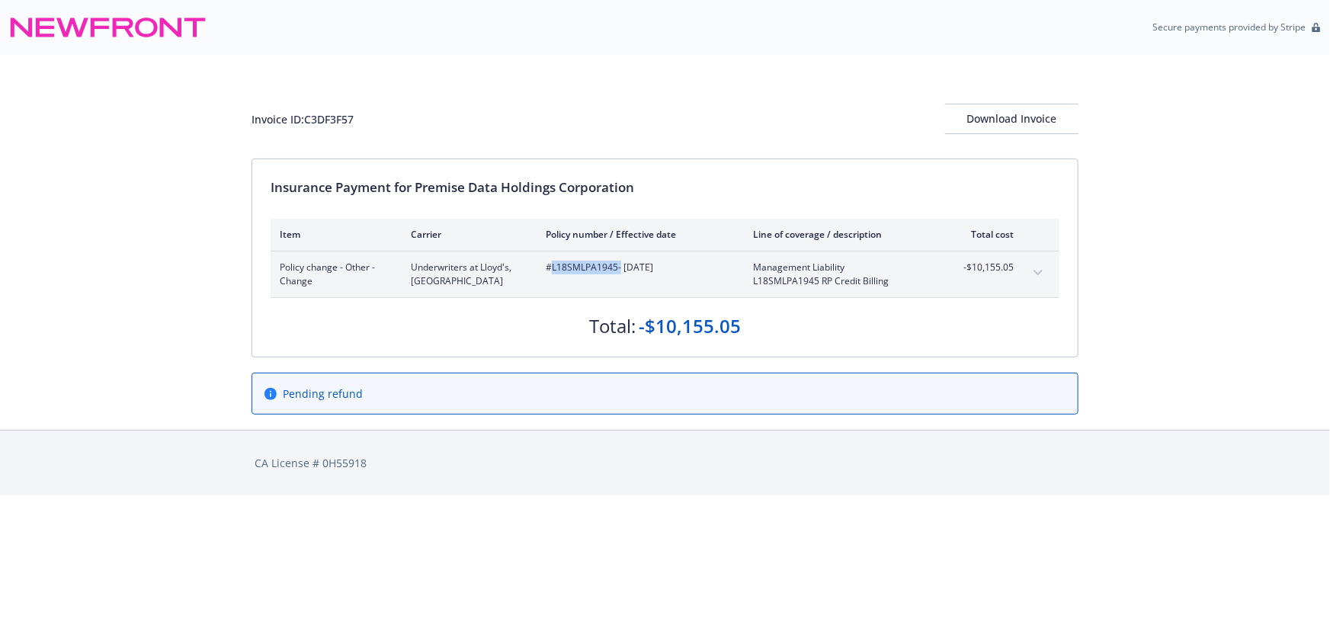
drag, startPoint x: 618, startPoint y: 264, endPoint x: 549, endPoint y: 267, distance: 68.6
click at [549, 267] on span "#L18SMLPA1945 - 07/03/2025" at bounding box center [637, 268] width 183 height 14
copy span "L18SMLPA1945"
drag, startPoint x: 616, startPoint y: 266, endPoint x: 553, endPoint y: 265, distance: 62.5
click at [553, 265] on span "#L18SMLPA1945 - 07/03/2025" at bounding box center [637, 268] width 183 height 14
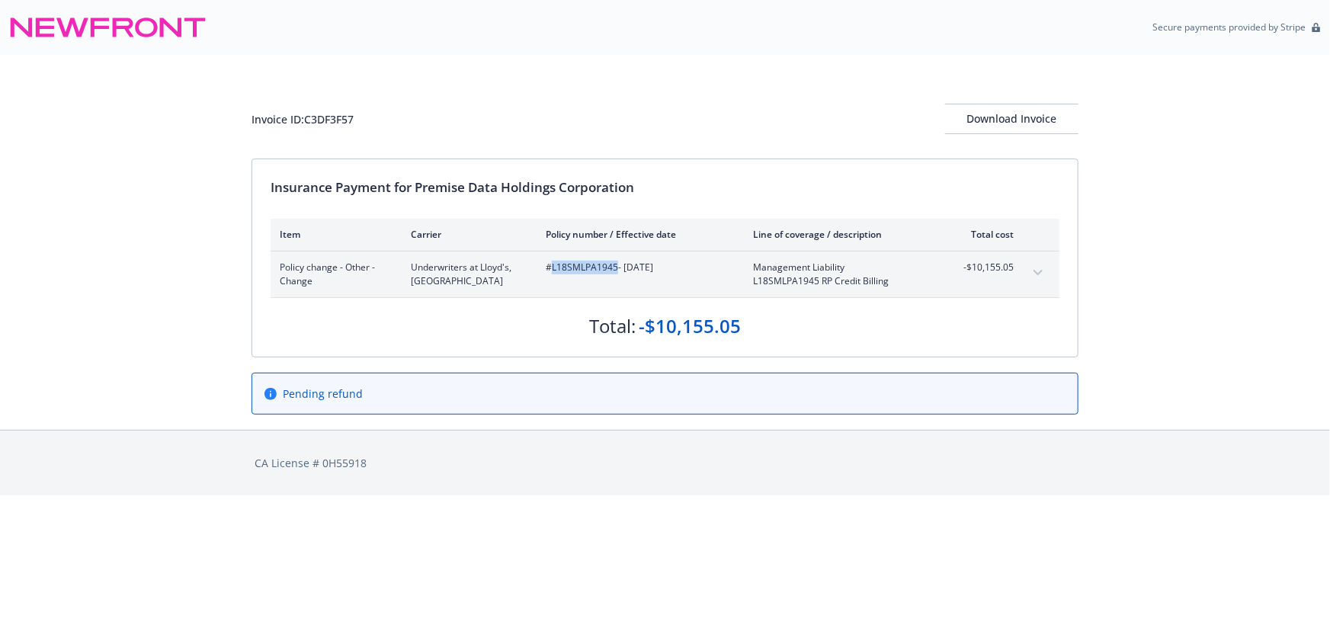
copy span "L18SMLPA1945"
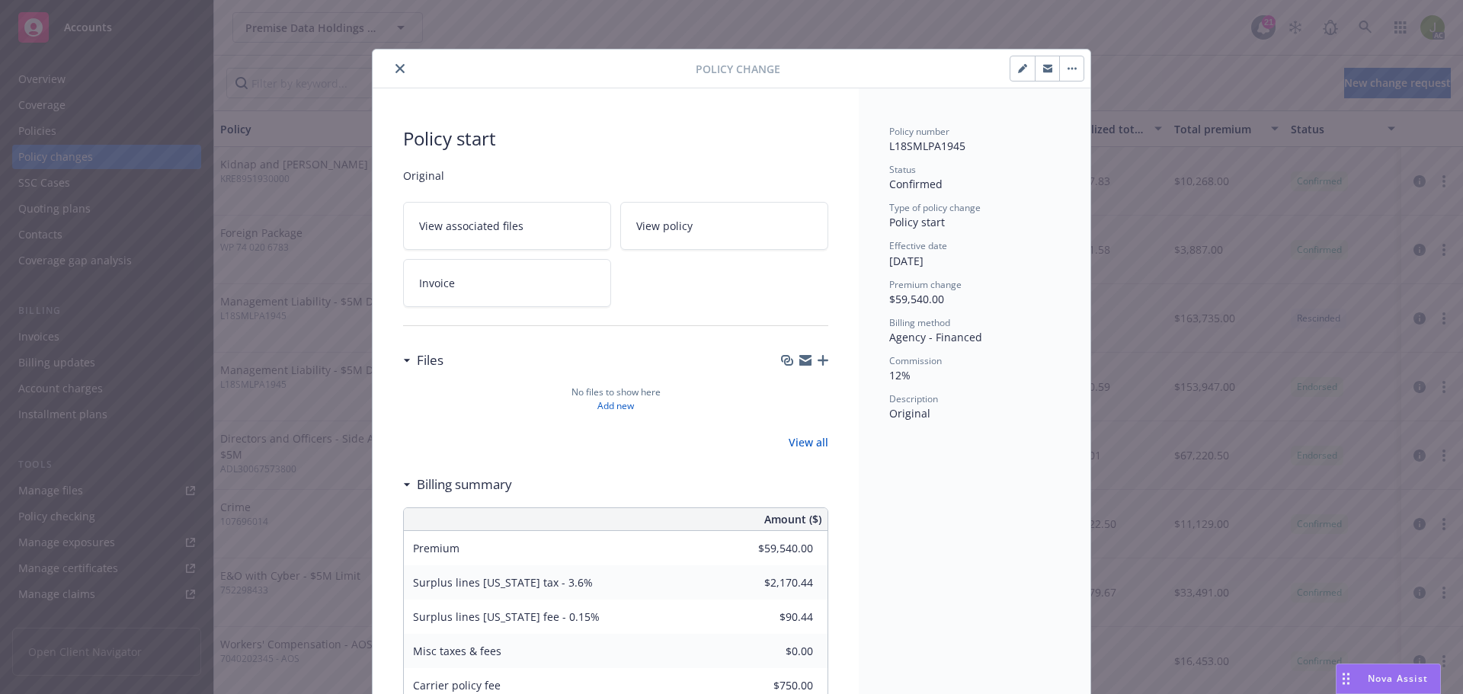
click at [1011, 61] on button "button" at bounding box center [1022, 68] width 24 height 24
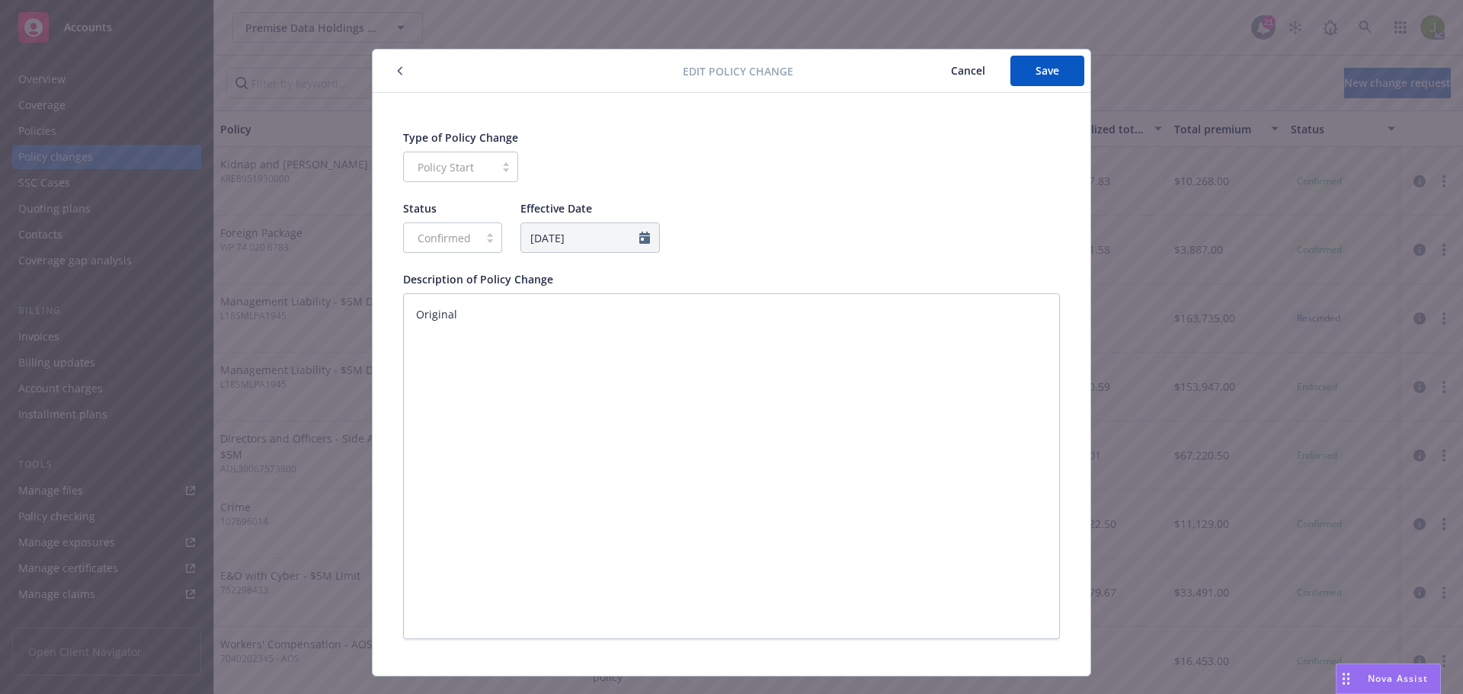
click at [397, 70] on icon "button" at bounding box center [400, 70] width 6 height 9
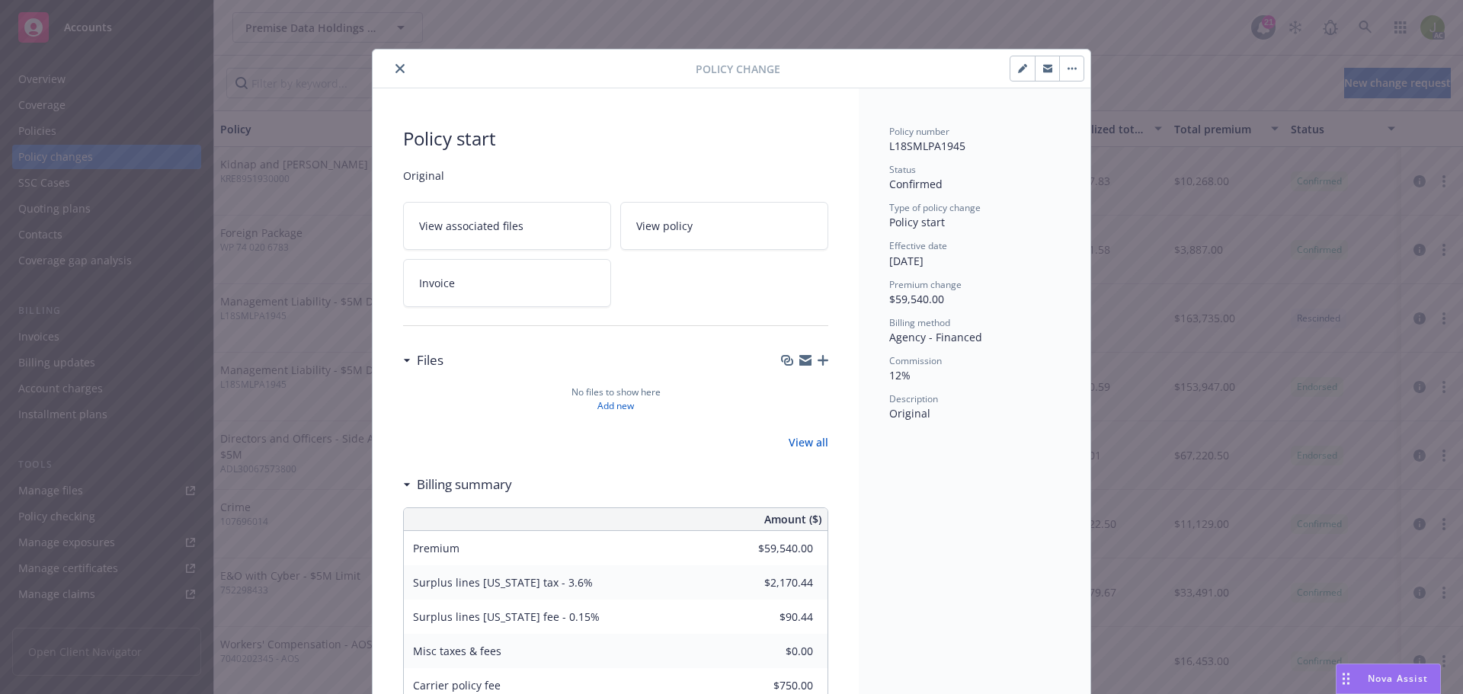
click at [1060, 66] on button "button" at bounding box center [1071, 68] width 24 height 24
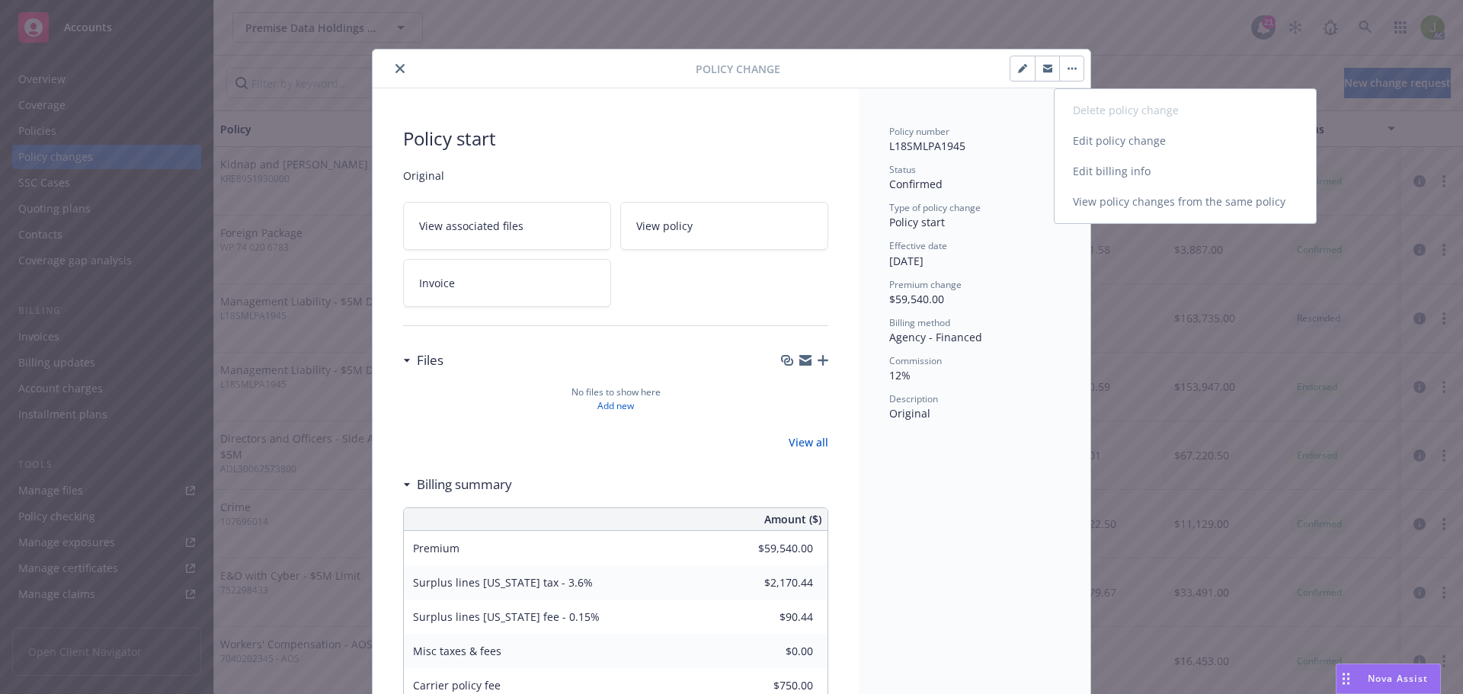
click at [1096, 143] on link "Edit policy change" at bounding box center [1185, 141] width 261 height 30
type textarea "x"
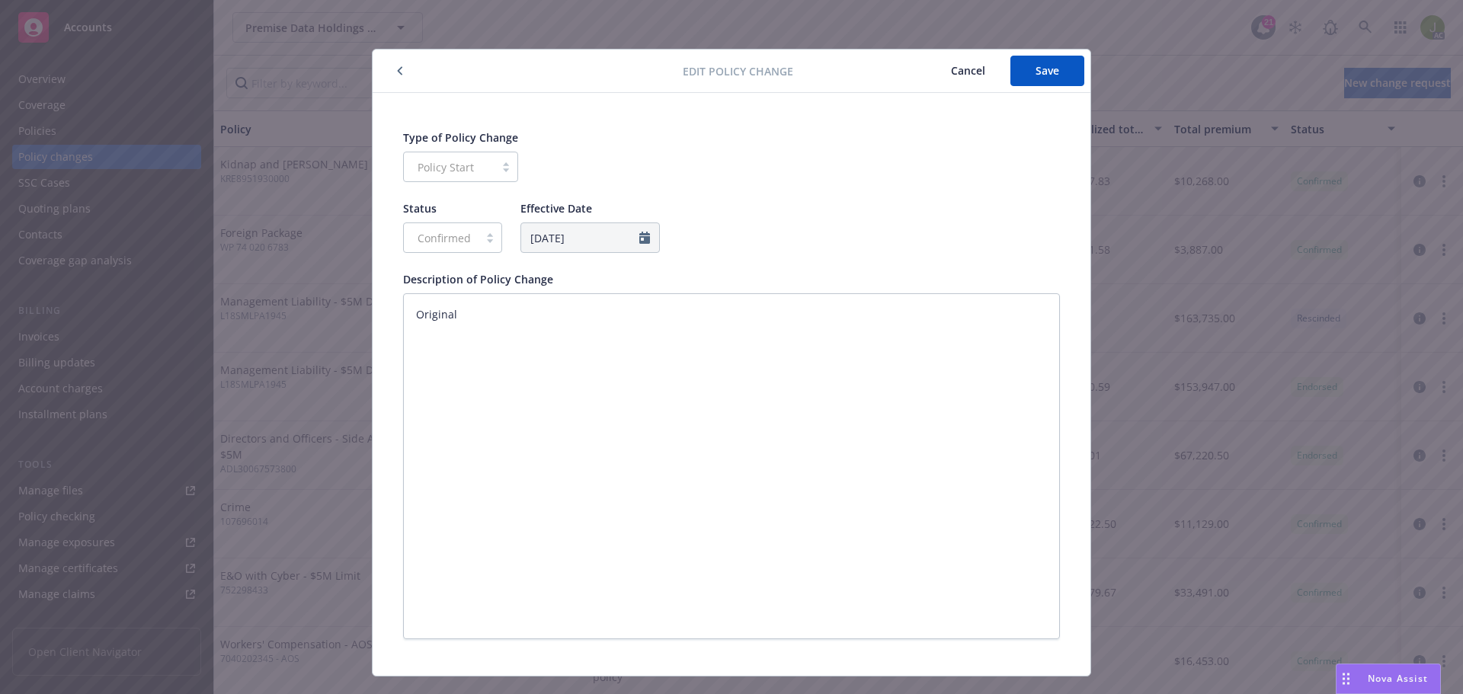
click at [391, 72] on button "button" at bounding box center [400, 71] width 18 height 18
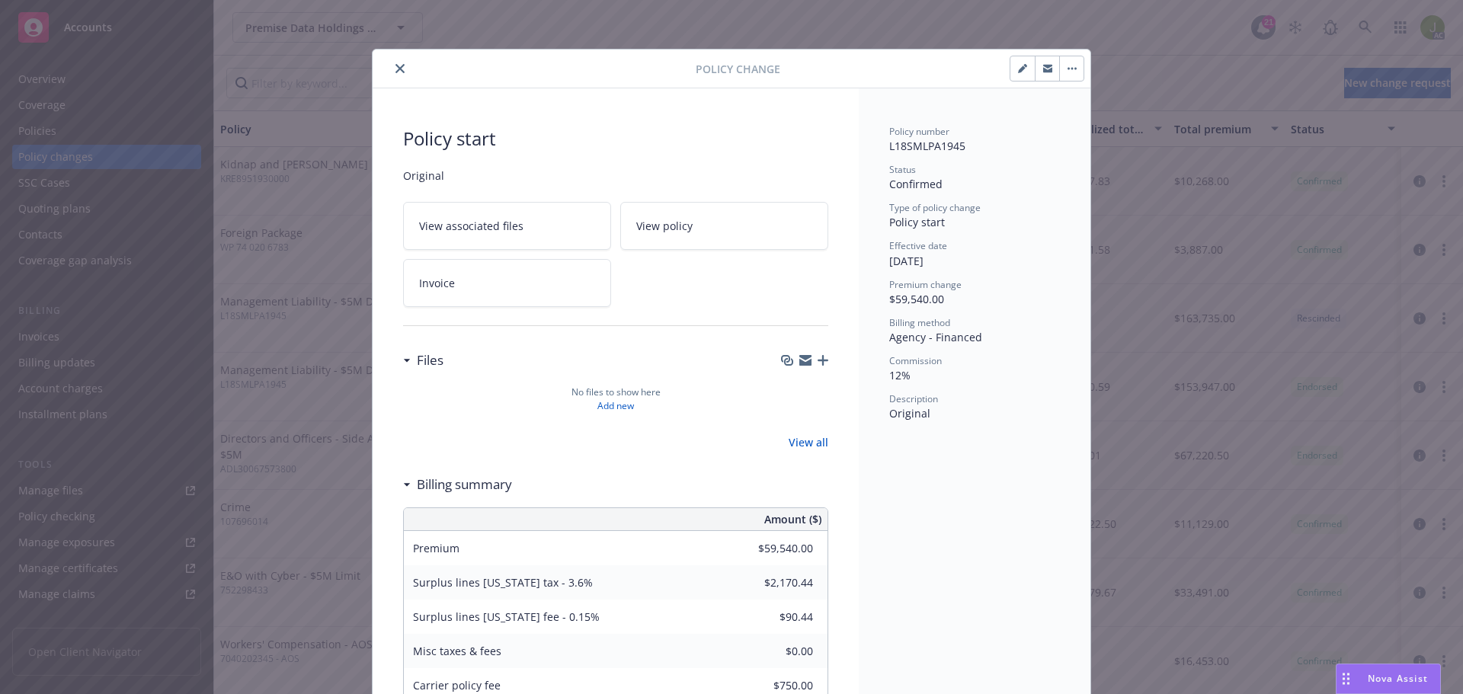
click at [1059, 76] on button "button" at bounding box center [1071, 68] width 24 height 24
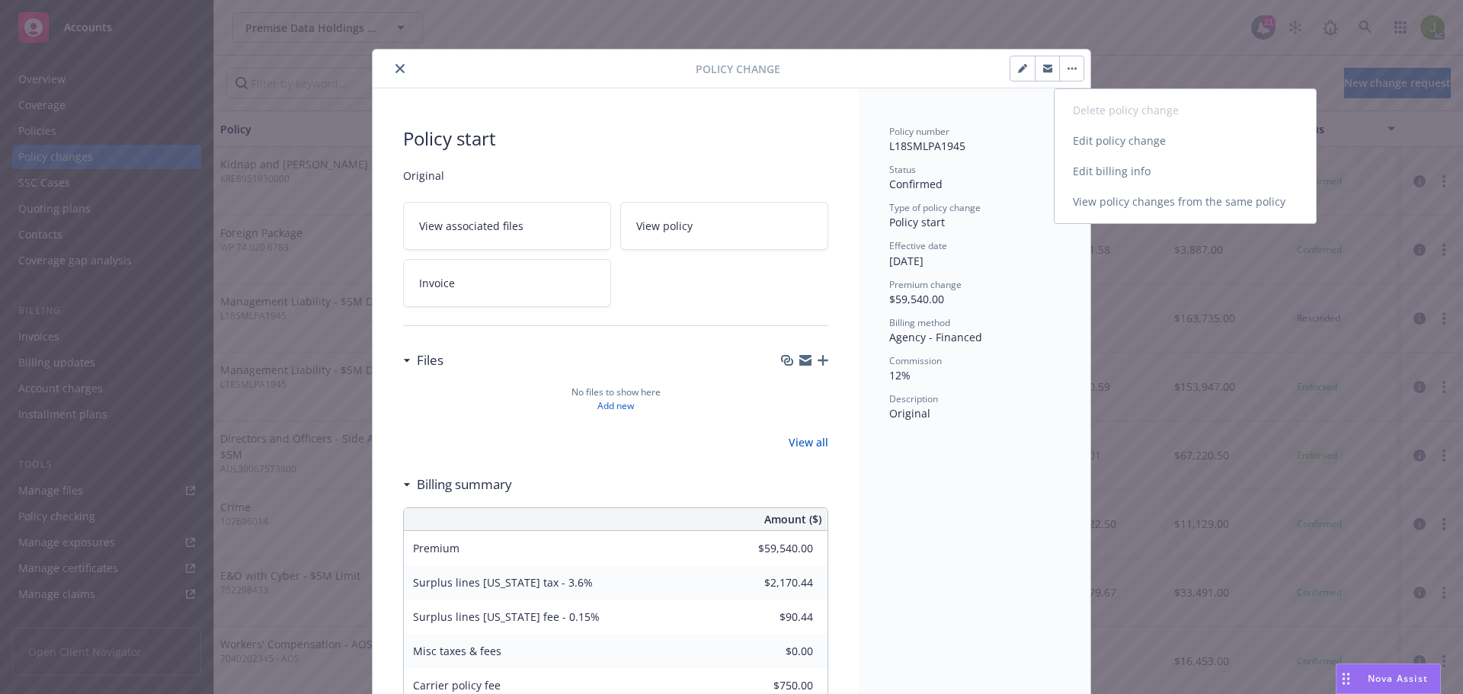
click at [1081, 166] on link "Edit billing info" at bounding box center [1185, 171] width 261 height 30
select select "NY"
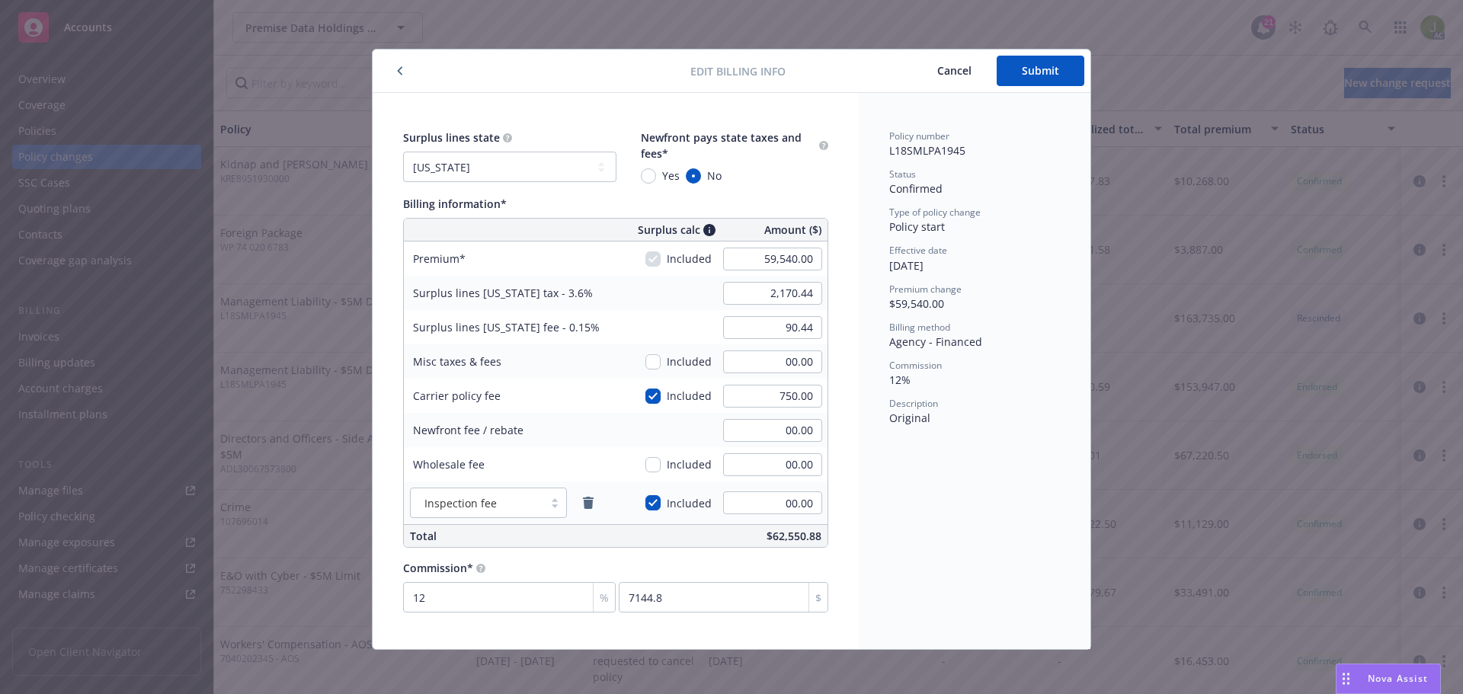
click at [399, 76] on button "button" at bounding box center [400, 71] width 18 height 18
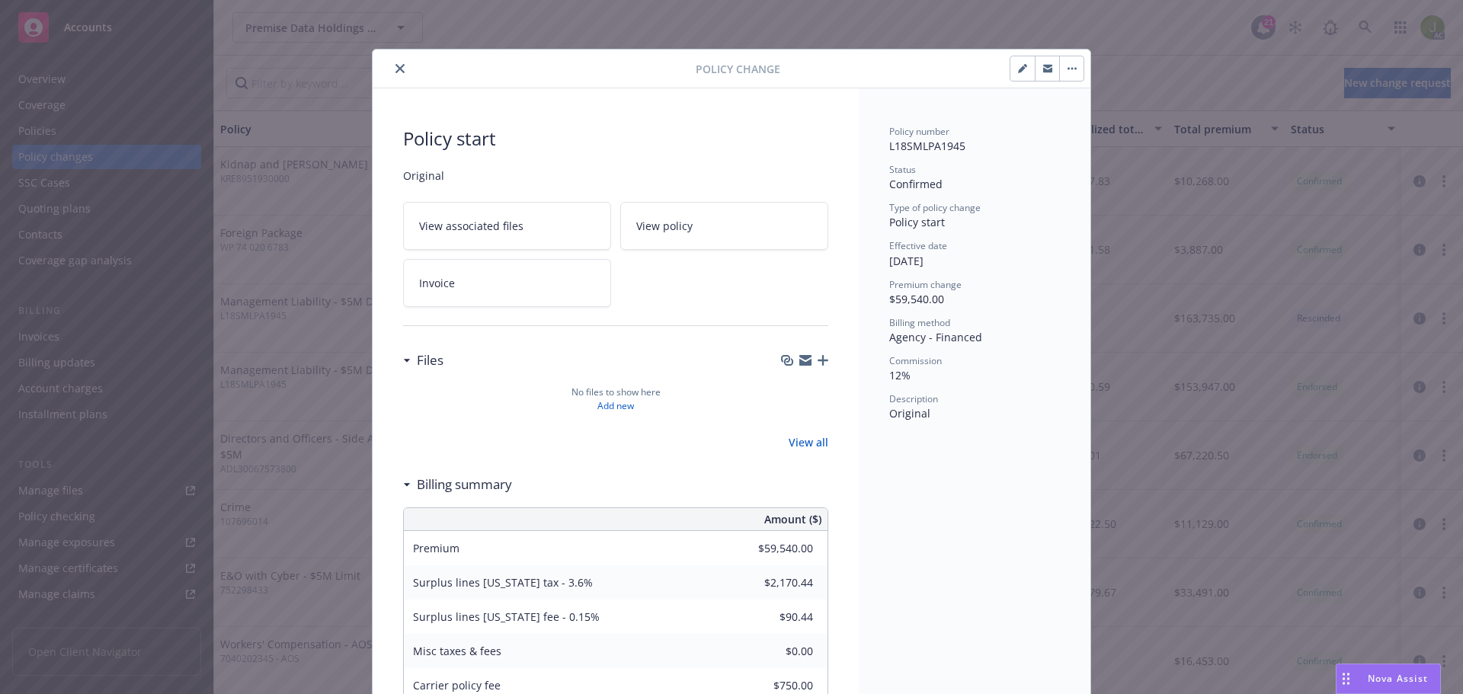
click at [399, 76] on button "close" at bounding box center [400, 68] width 18 height 18
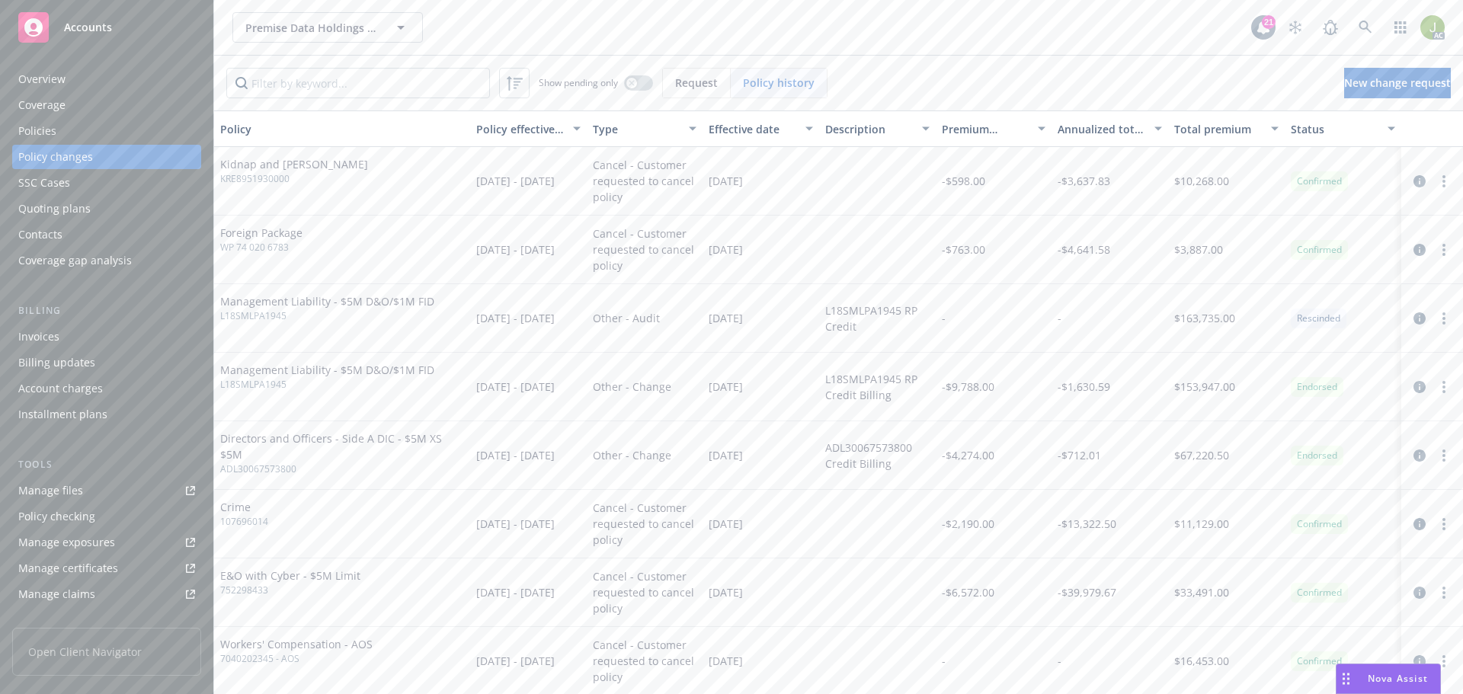
click at [98, 339] on div "Invoices" at bounding box center [106, 337] width 177 height 24
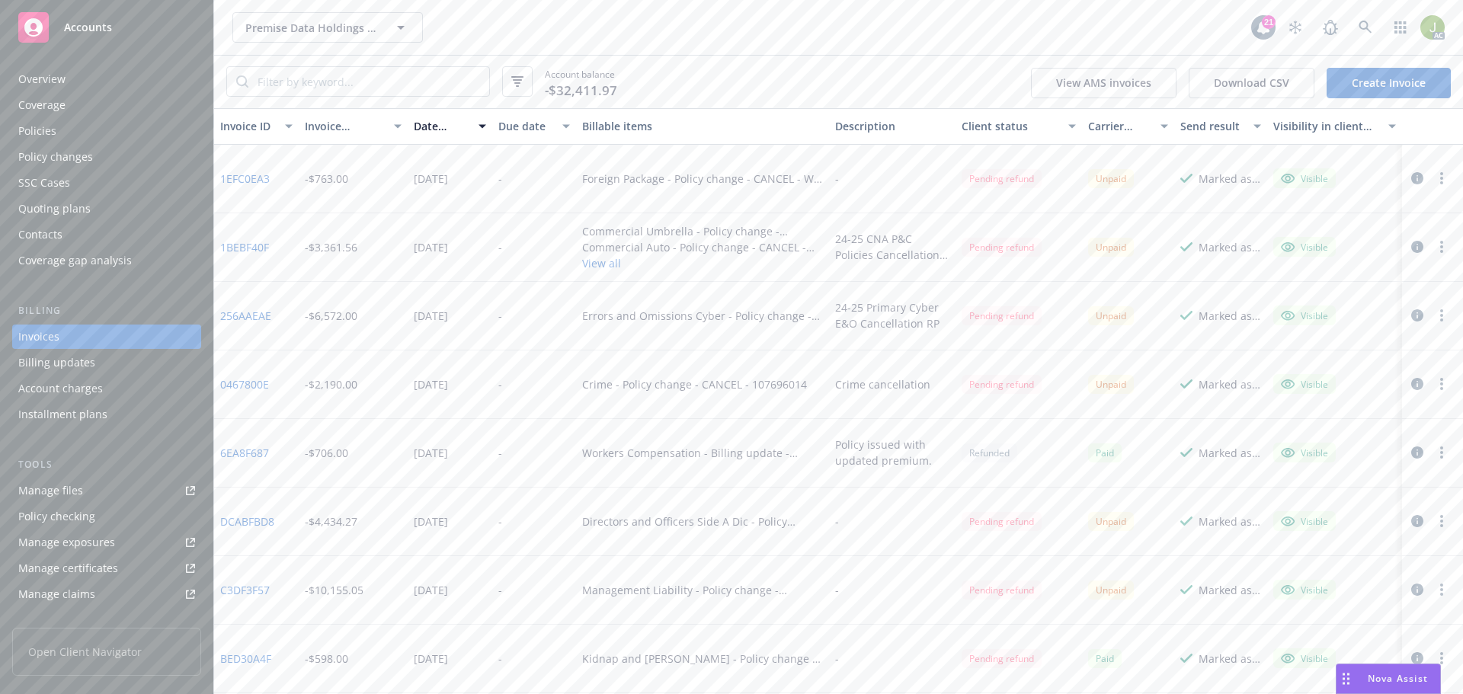
click at [267, 591] on link "C3DF3F57" at bounding box center [245, 590] width 50 height 16
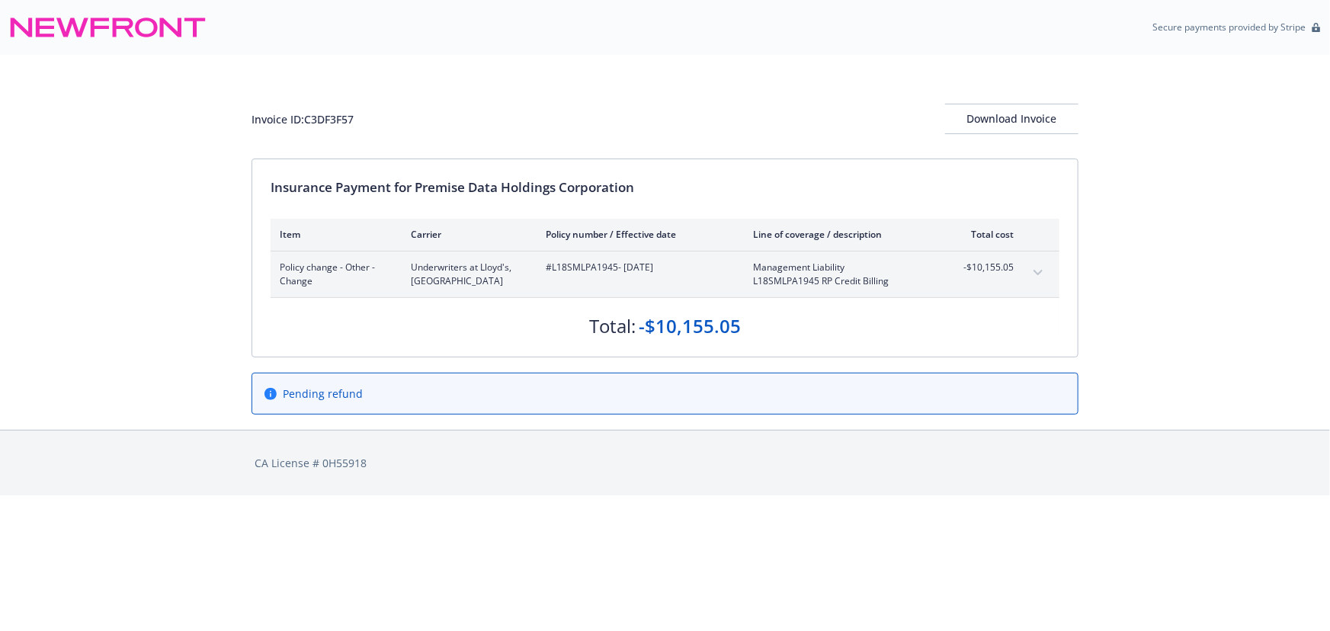
click at [1046, 269] on button "expand content" at bounding box center [1038, 273] width 24 height 24
